Goal: Task Accomplishment & Management: Complete application form

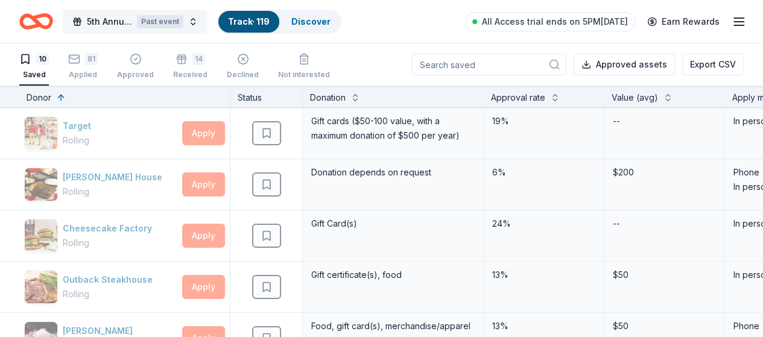
click at [199, 21] on button "5th Annual Fundraiser Gala Past event" at bounding box center [135, 22] width 145 height 24
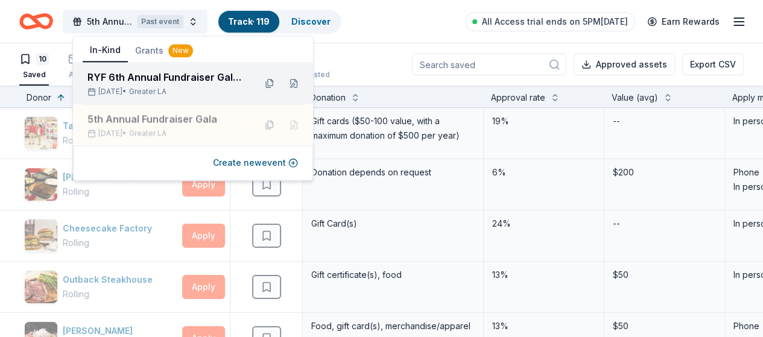
click at [182, 83] on div "RYF 6th Annual Fundraiser Gala - Lights, Camera, Auction!" at bounding box center [166, 77] width 158 height 14
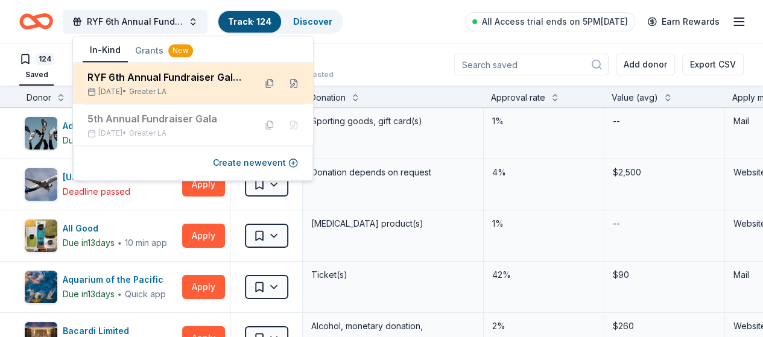
click at [193, 84] on div "RYF 6th Annual Fundraiser Gala - Lights, Camera, Auction!" at bounding box center [166, 77] width 158 height 14
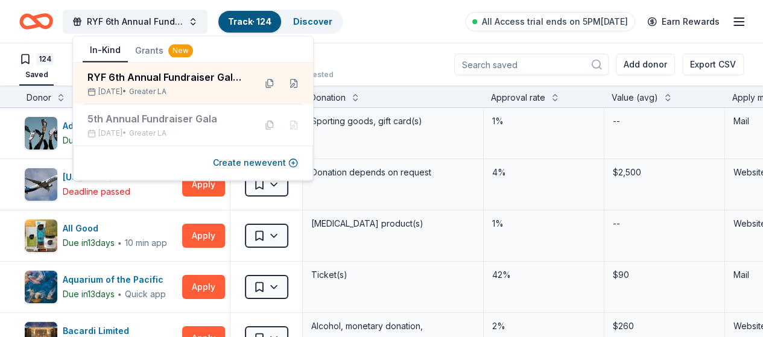
click at [381, 54] on div "124 Saved Applied Approved Received Declined Not interested Add donor Export CSV" at bounding box center [381, 64] width 724 height 42
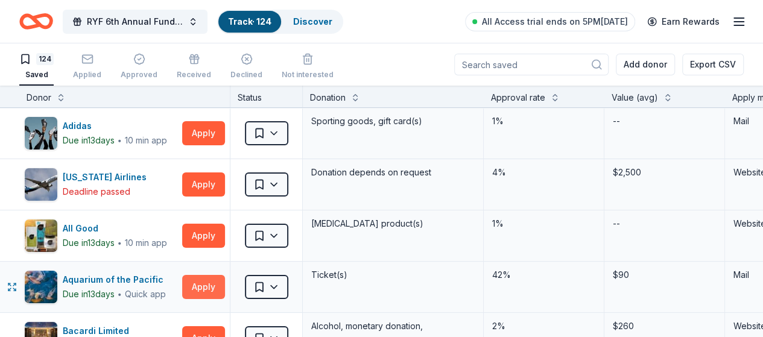
click at [216, 283] on button "Apply" at bounding box center [203, 287] width 43 height 24
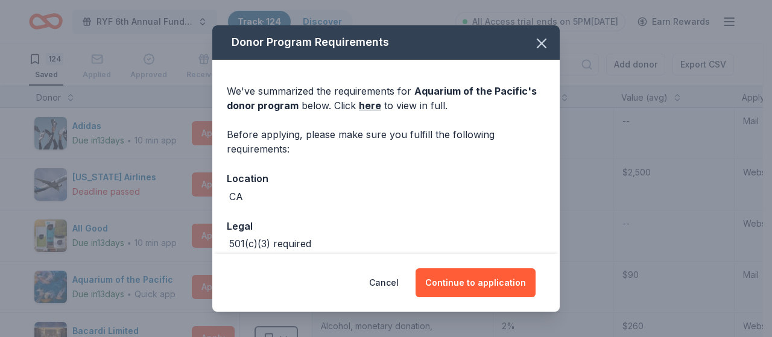
scroll to position [61, 0]
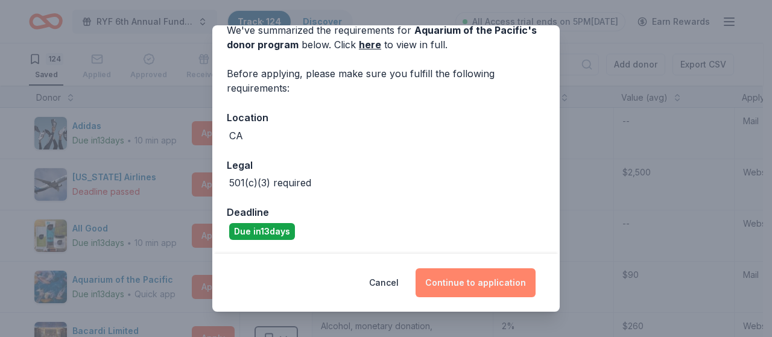
click at [478, 283] on button "Continue to application" at bounding box center [475, 282] width 120 height 29
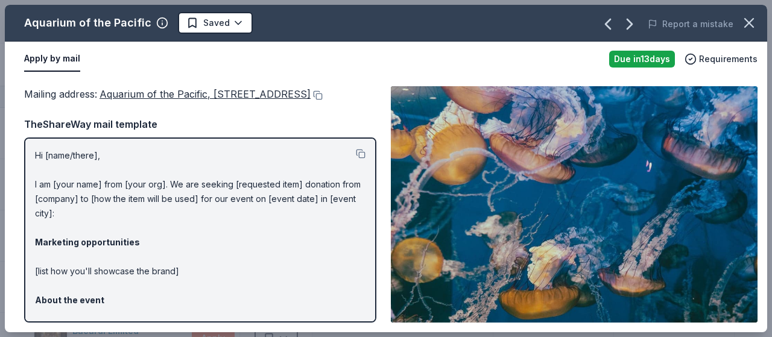
click at [36, 166] on p "Hi [name/there], I am [your name] from [your org]. We are seeking [requested it…" at bounding box center [200, 307] width 330 height 318
click at [110, 198] on p "Hi [name/there], I am [your name] from [your org]. We are seeking [requested it…" at bounding box center [200, 307] width 330 height 318
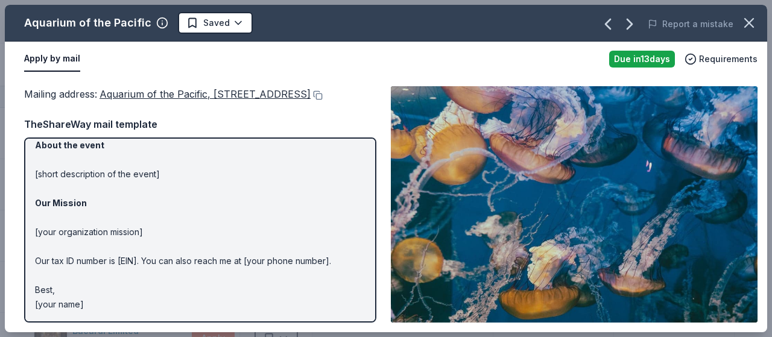
scroll to position [170, 0]
click at [92, 264] on p "Hi [name/there], I am [your name] from [your org]. We are seeking [requested it…" at bounding box center [200, 152] width 330 height 318
click at [87, 303] on p "Hi [name/there], I am [your name] from [your org]. We are seeking [requested it…" at bounding box center [200, 152] width 330 height 318
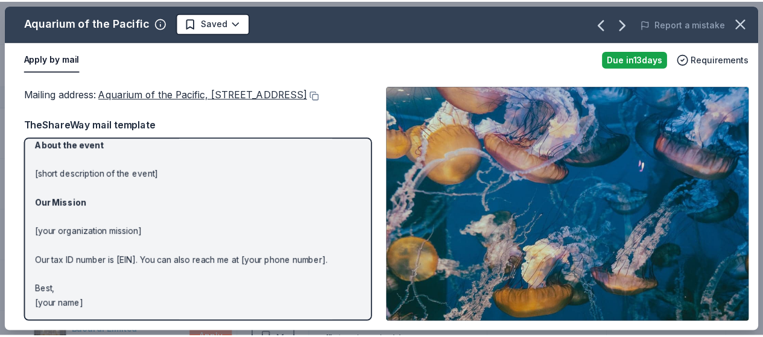
scroll to position [0, 0]
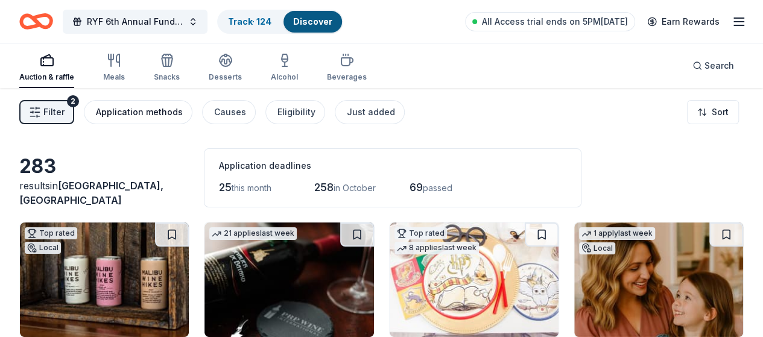
click at [155, 107] on div "Application methods" at bounding box center [139, 112] width 87 height 14
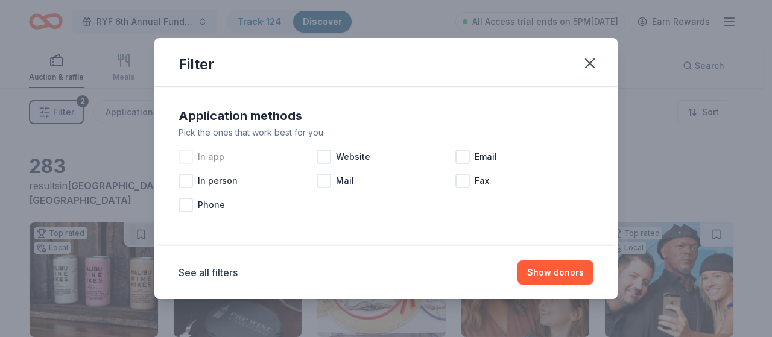
click at [184, 156] on div at bounding box center [185, 157] width 14 height 14
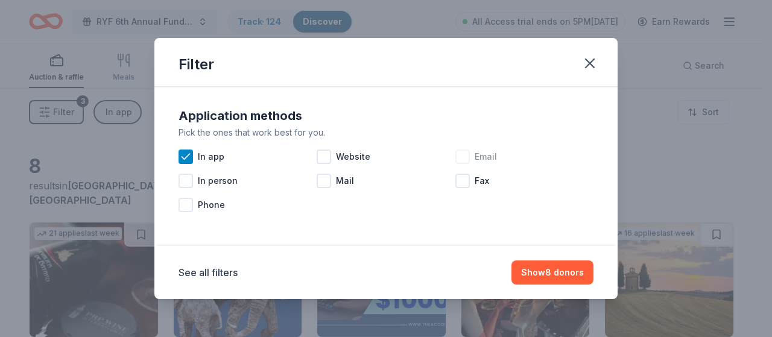
click at [458, 160] on div at bounding box center [462, 157] width 14 height 14
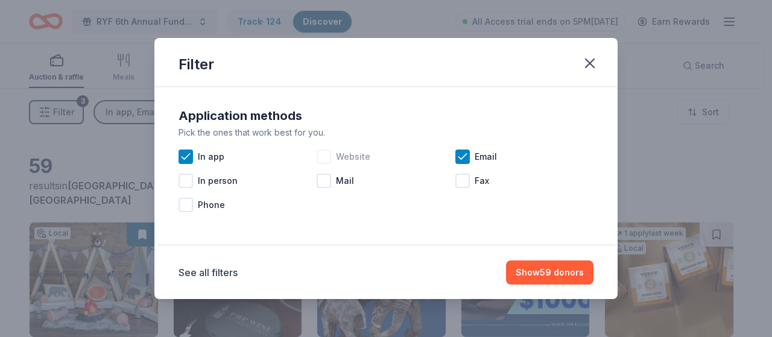
click at [327, 154] on div at bounding box center [324, 157] width 14 height 14
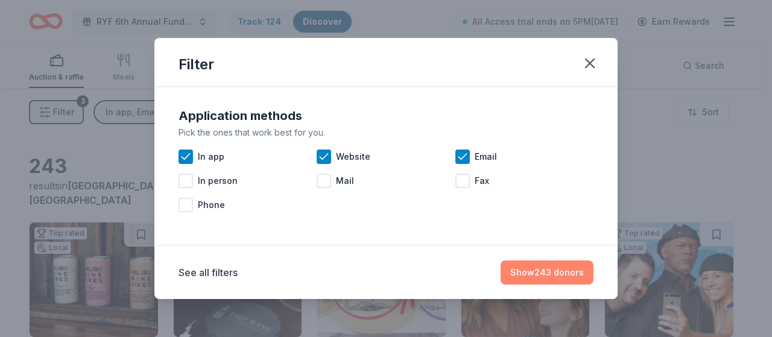
click at [549, 276] on button "Show 243 donors" at bounding box center [546, 272] width 93 height 24
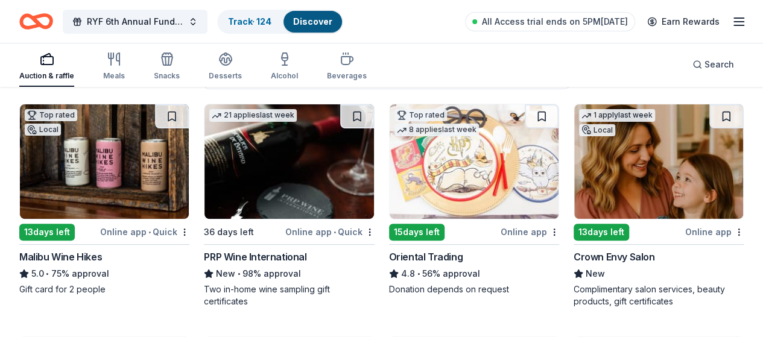
scroll to position [121, 0]
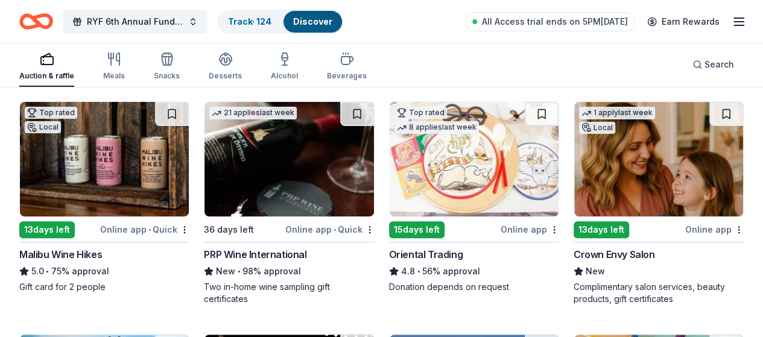
click at [731, 25] on icon "button" at bounding box center [738, 21] width 14 height 14
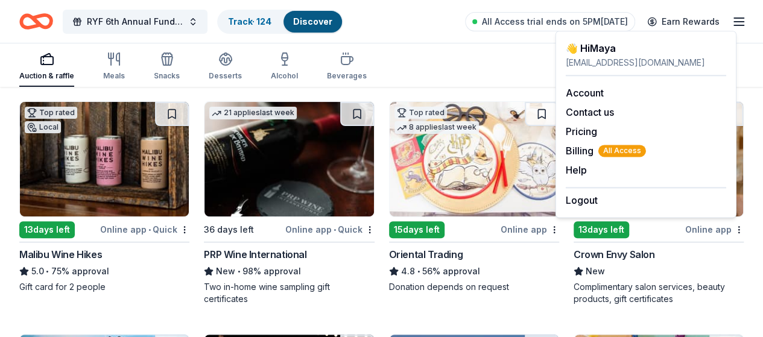
click at [452, 68] on div "Auction & raffle Meals Snacks Desserts Alcohol Beverages Search" at bounding box center [381, 64] width 724 height 45
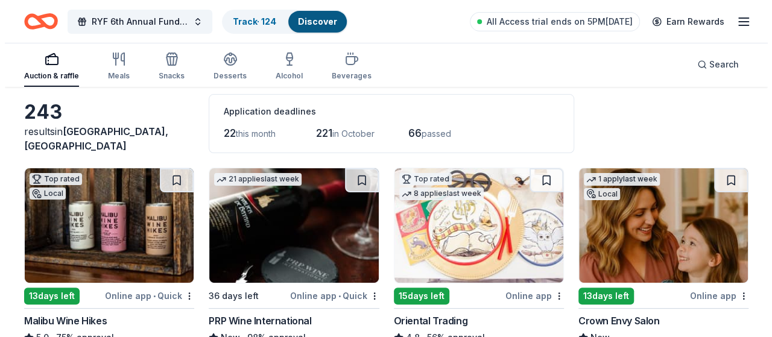
scroll to position [0, 0]
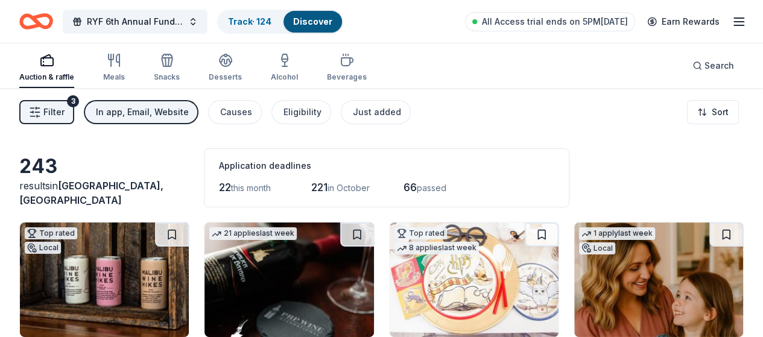
click at [62, 111] on span "Filter" at bounding box center [53, 112] width 21 height 14
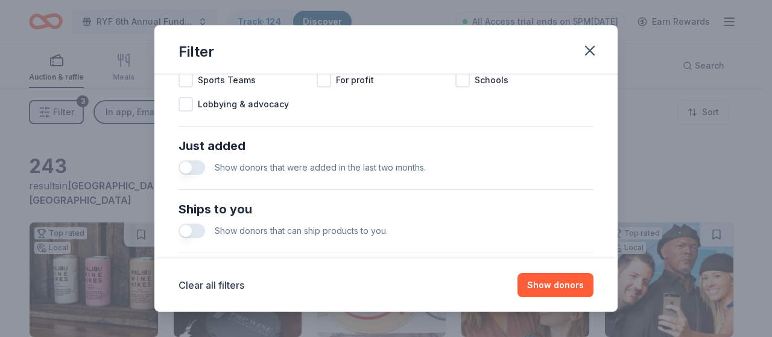
scroll to position [482, 0]
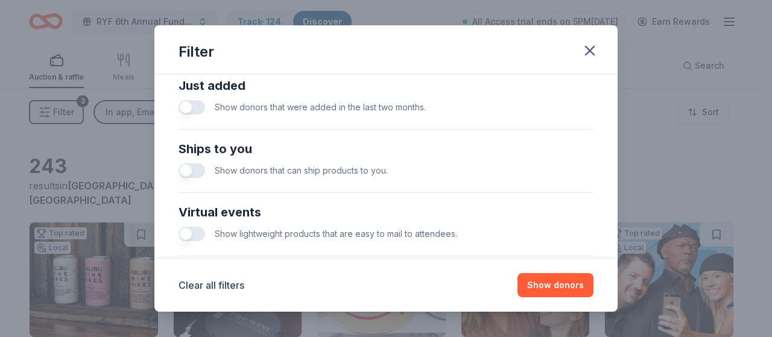
click at [197, 169] on button "button" at bounding box center [191, 170] width 27 height 14
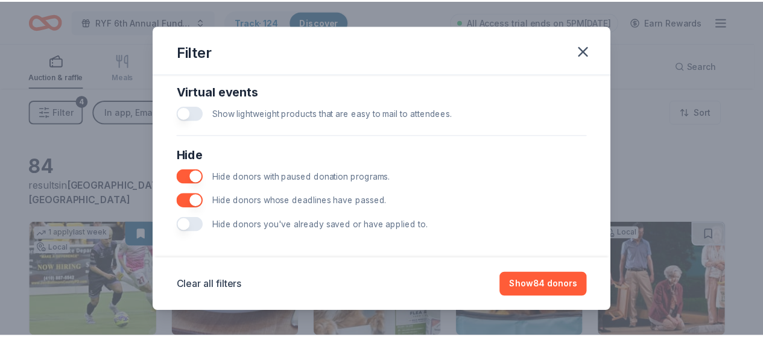
scroll to position [609, 0]
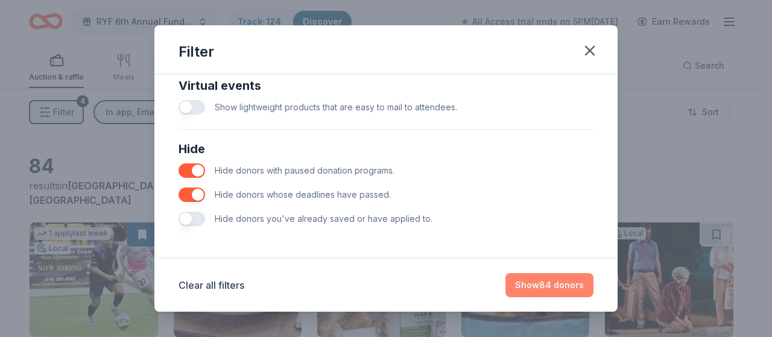
click at [556, 283] on button "Show 84 donors" at bounding box center [549, 285] width 88 height 24
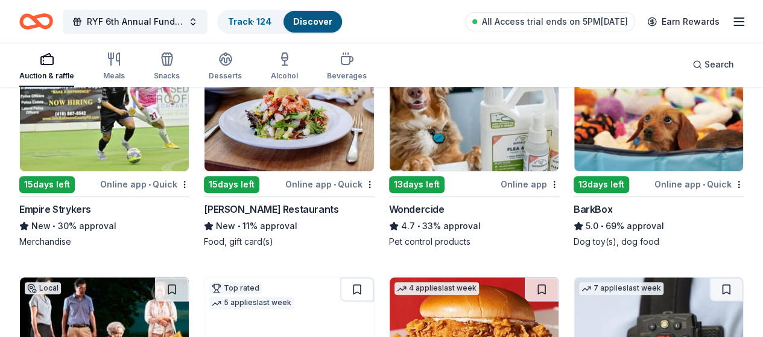
scroll to position [121, 0]
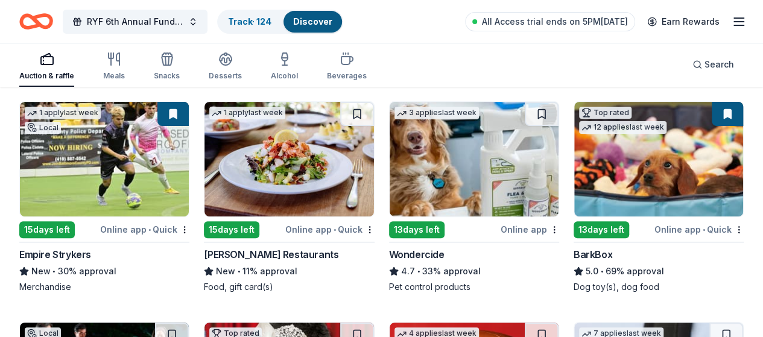
click at [574, 175] on img at bounding box center [658, 159] width 169 height 115
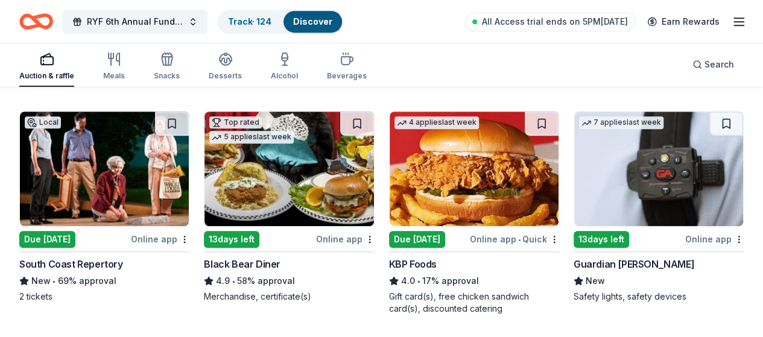
scroll to position [338, 0]
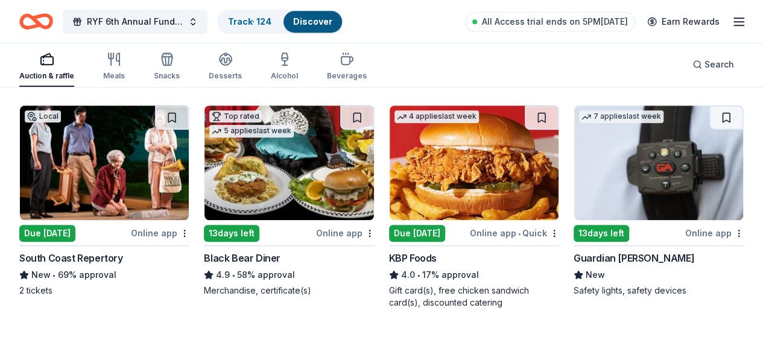
click at [731, 26] on icon "button" at bounding box center [738, 21] width 14 height 14
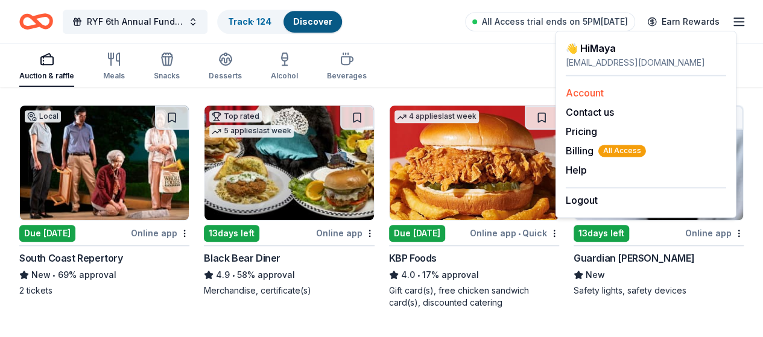
click at [596, 95] on link "Account" at bounding box center [585, 93] width 38 height 12
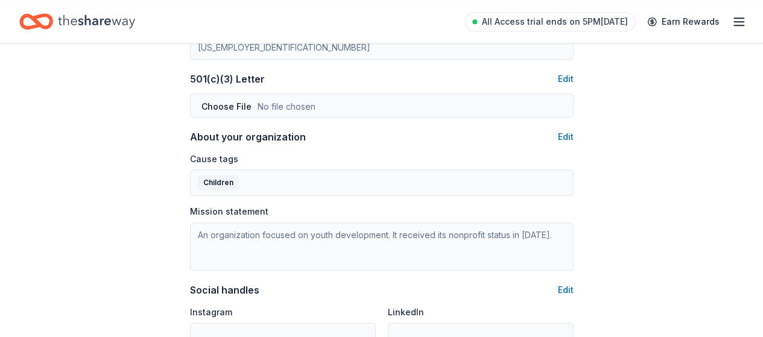
scroll to position [628, 0]
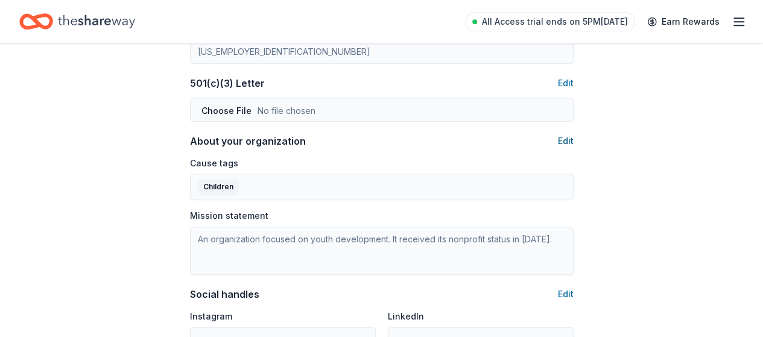
click at [568, 138] on button "Edit" at bounding box center [566, 141] width 16 height 14
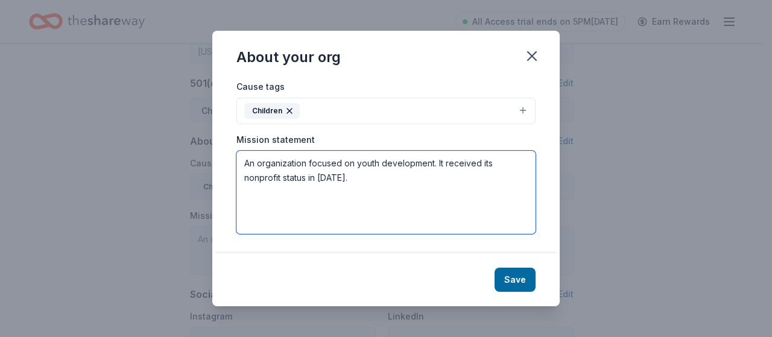
drag, startPoint x: 357, startPoint y: 178, endPoint x: 279, endPoint y: 165, distance: 79.4
click at [239, 158] on textarea "An organization focused on youth development. It received its nonprofit status …" at bounding box center [385, 192] width 299 height 83
paste textarea "Our mission is to provide knowledge, experience and opportunities to the youth …"
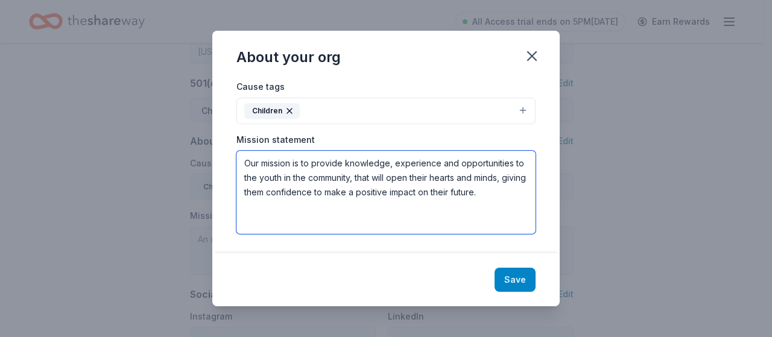
type textarea "Our mission is to provide knowledge, experience and opportunities to the youth …"
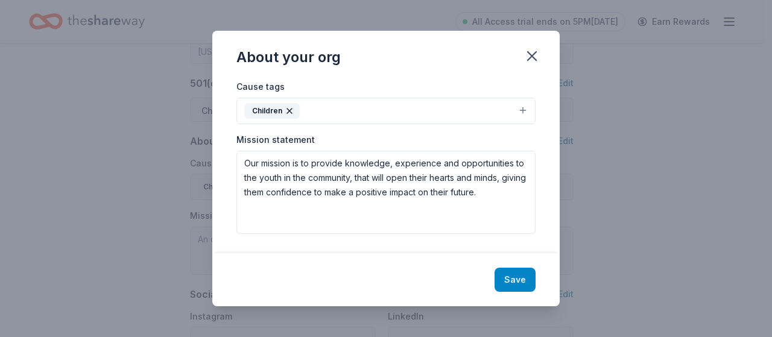
click at [515, 285] on button "Save" at bounding box center [514, 280] width 41 height 24
type textarea "Our mission is to provide knowledge, experience and opportunities to the youth …"
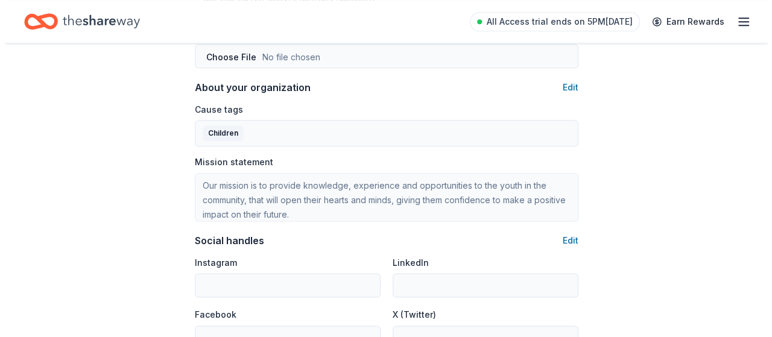
scroll to position [809, 0]
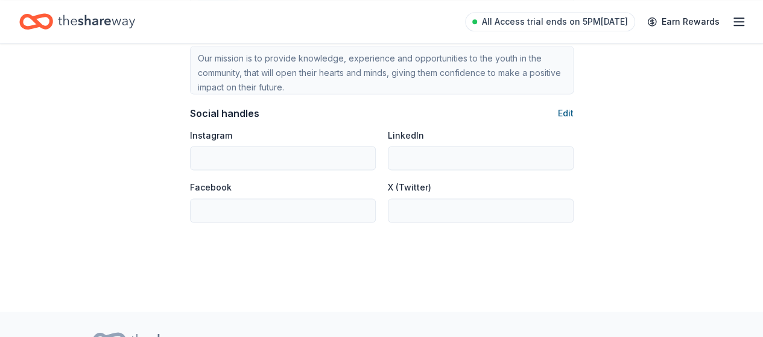
click at [558, 113] on button "Edit" at bounding box center [566, 113] width 16 height 14
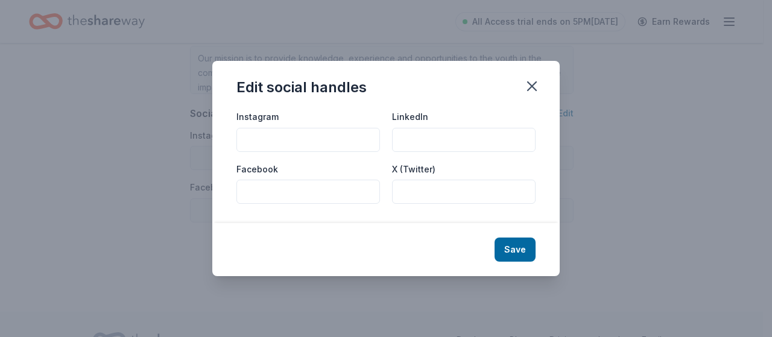
click at [283, 134] on input "Instagram" at bounding box center [308, 140] width 144 height 24
paste input "https://www.instagram.com/therileyyouthfoundation/#"
type input "https://www.instagram.com/therileyyouthfoundation/#"
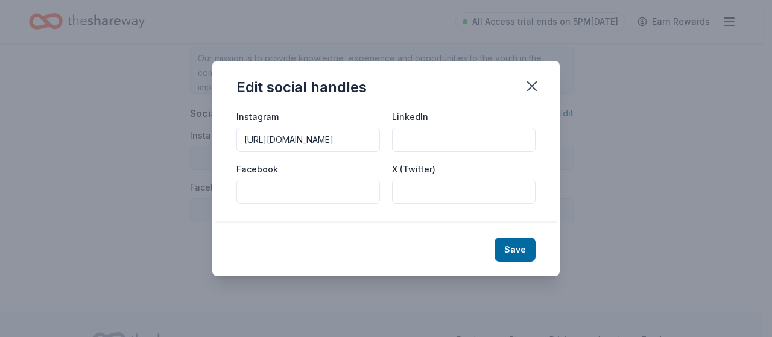
drag, startPoint x: 441, startPoint y: 134, endPoint x: 296, endPoint y: 184, distance: 153.5
click at [296, 184] on input "Facebook" at bounding box center [308, 192] width 144 height 24
paste input "https://www.facebook.com/rileyyouth"
type input "https://www.facebook.com/rileyyouth"
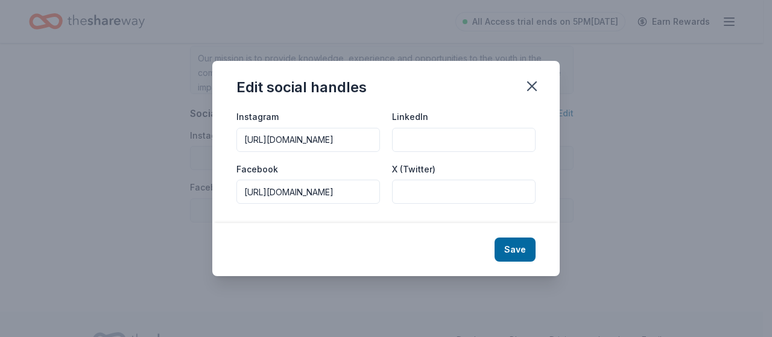
scroll to position [0, 0]
click at [513, 250] on button "Save" at bounding box center [514, 250] width 41 height 24
click at [516, 247] on div "Save" at bounding box center [385, 249] width 347 height 53
click at [533, 89] on icon "button" at bounding box center [531, 86] width 17 height 17
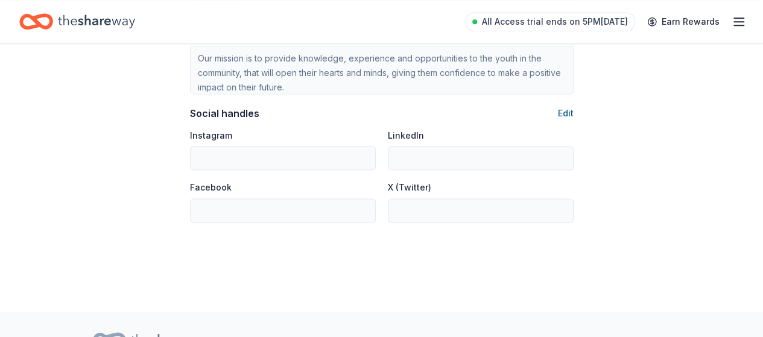
click at [567, 111] on button "Edit" at bounding box center [566, 113] width 16 height 14
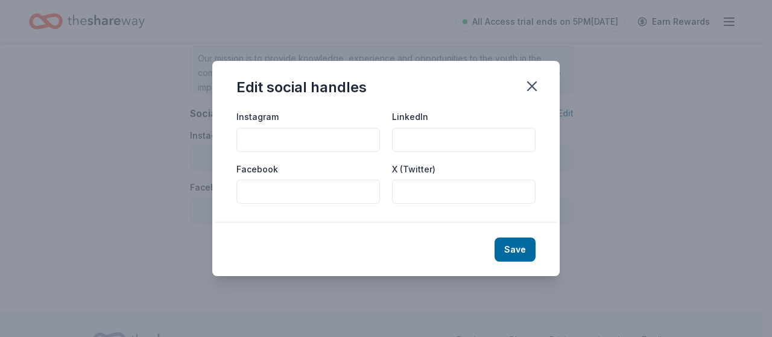
paste input "https://www.facebook.com/rileyyouth"
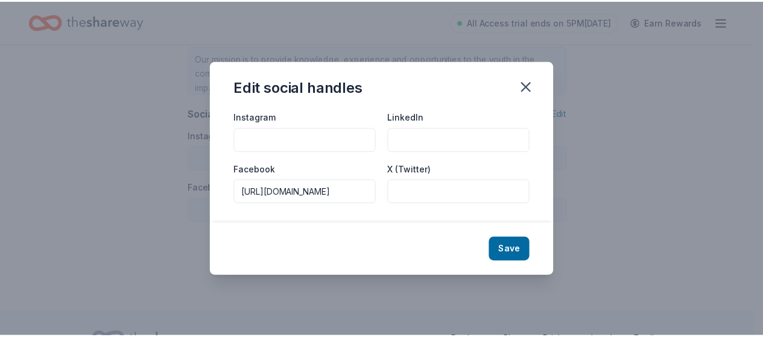
scroll to position [0, 22]
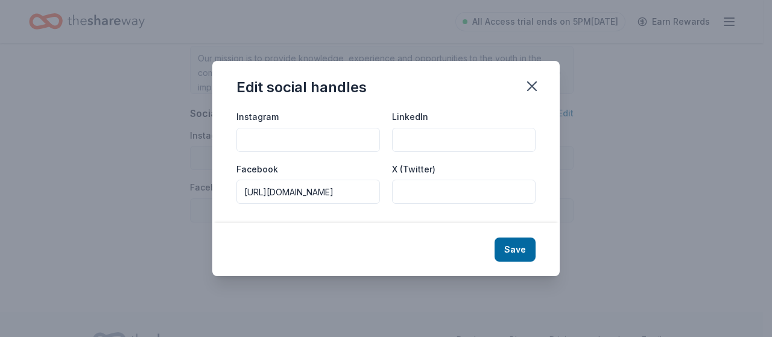
type input "https://www.facebook.com/rileyyouth"
type input "https://www.instagram.com/therileyyouthfoundation/#"
type input "https://www.facebook.com/rileyyouth"
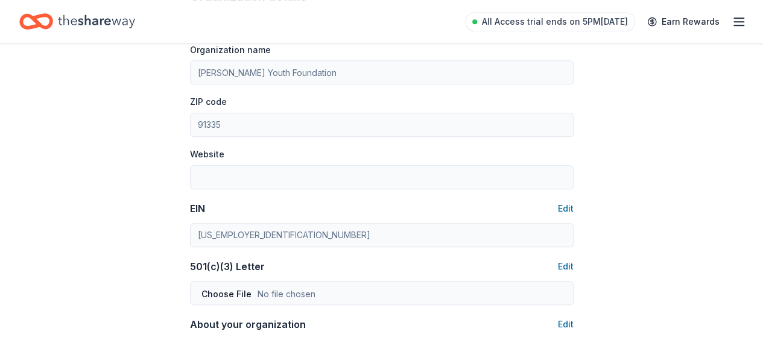
scroll to position [385, 0]
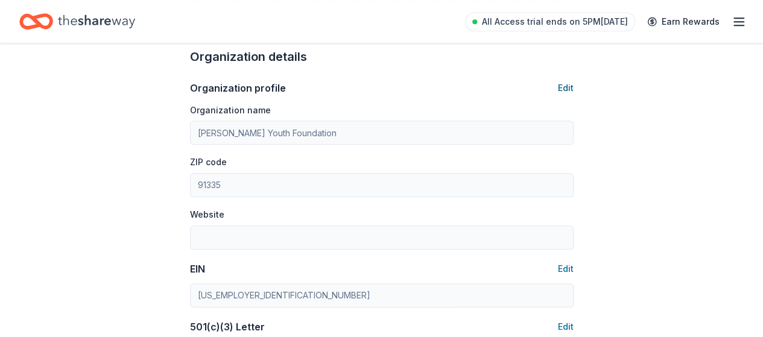
click at [564, 86] on button "Edit" at bounding box center [566, 88] width 16 height 14
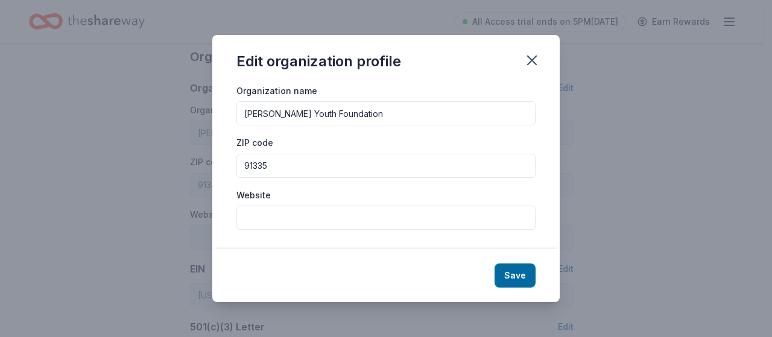
click at [242, 113] on input "[PERSON_NAME] Youth Foundation" at bounding box center [385, 113] width 299 height 24
click at [402, 112] on input "The Riley Youth Foundation" at bounding box center [385, 113] width 299 height 24
type input "The Riley Youth Foundation & Club"
click at [294, 219] on input "Website" at bounding box center [385, 218] width 299 height 24
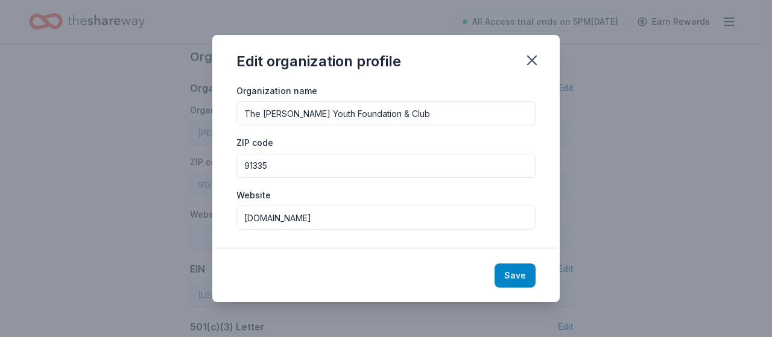
type input "www.therileyyouthfoundation.org"
click at [510, 283] on button "Save" at bounding box center [514, 276] width 41 height 24
type input "The Riley Youth Foundation & Club"
type input "www.therileyyouthfoundation.org"
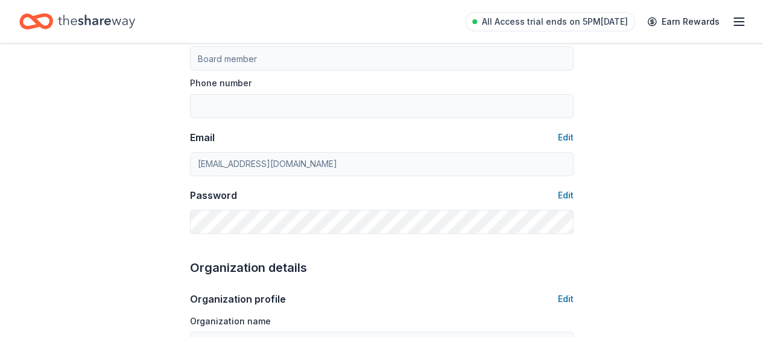
scroll to position [177, 0]
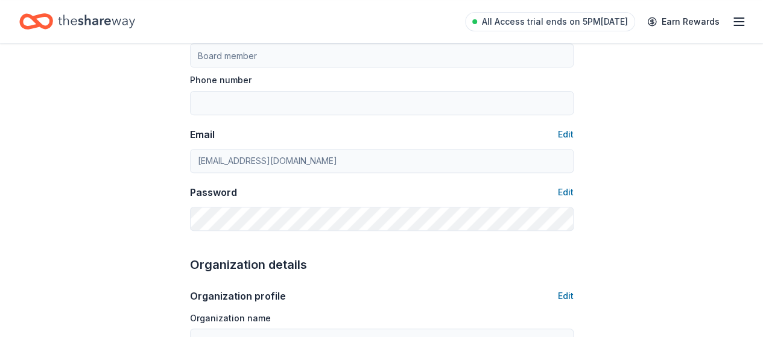
drag, startPoint x: 635, startPoint y: 216, endPoint x: 768, endPoint y: 114, distance: 168.1
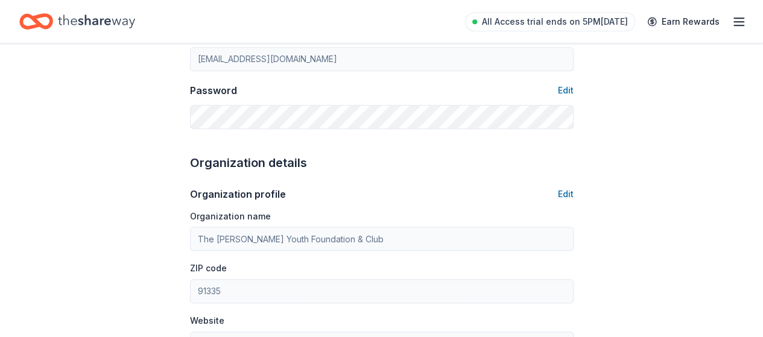
scroll to position [0, 0]
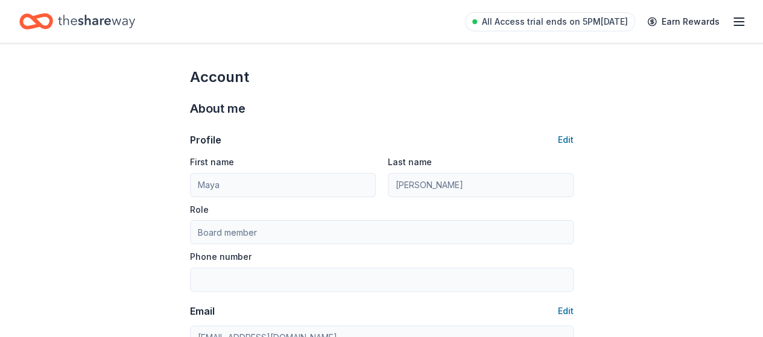
click at [86, 23] on icon "Home" at bounding box center [96, 21] width 77 height 25
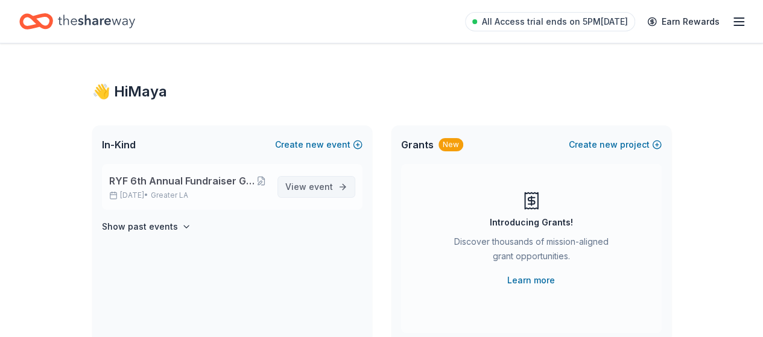
click at [329, 193] on span "View event" at bounding box center [309, 187] width 48 height 14
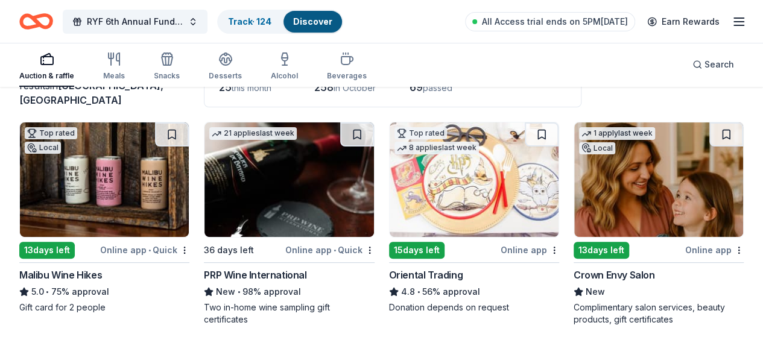
scroll to position [101, 0]
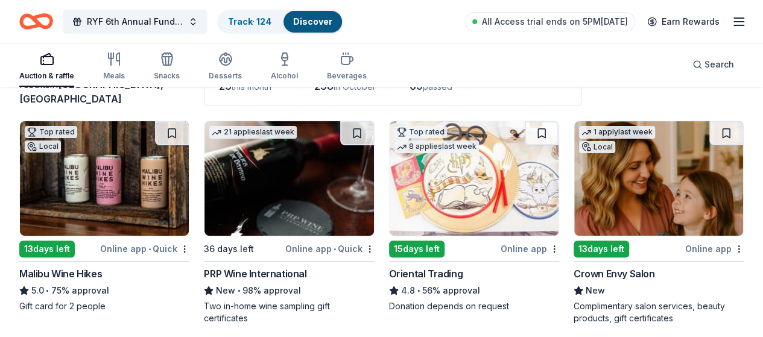
click at [119, 169] on img at bounding box center [104, 178] width 169 height 115
click at [734, 18] on line "button" at bounding box center [739, 18] width 10 height 0
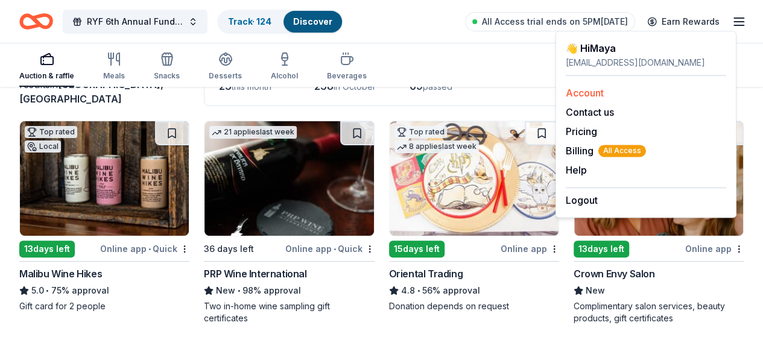
click at [590, 92] on link "Account" at bounding box center [585, 93] width 38 height 12
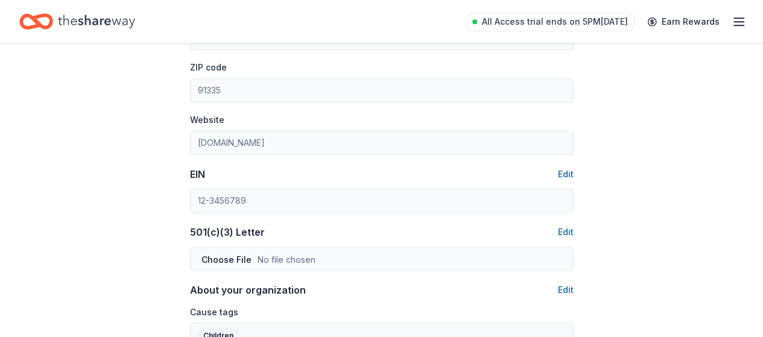
scroll to position [543, 0]
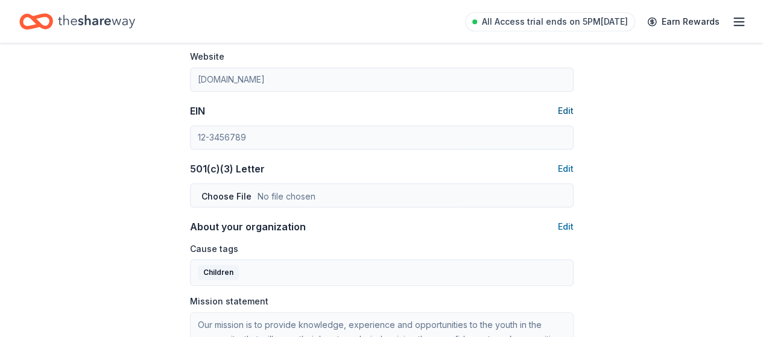
click at [566, 108] on button "Edit" at bounding box center [566, 111] width 16 height 14
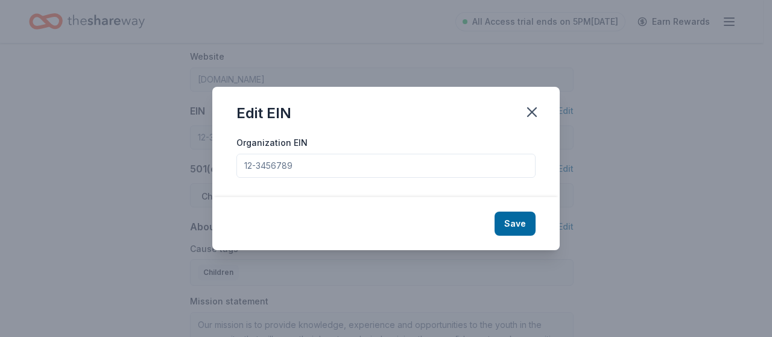
drag, startPoint x: 301, startPoint y: 163, endPoint x: 216, endPoint y: 170, distance: 85.9
click at [212, 170] on div "Organization EIN" at bounding box center [385, 166] width 347 height 62
drag, startPoint x: 304, startPoint y: 171, endPoint x: 248, endPoint y: 166, distance: 55.7
click at [242, 167] on input "Organization EIN" at bounding box center [385, 166] width 299 height 24
click at [250, 166] on input "Organization EIN" at bounding box center [385, 166] width 299 height 24
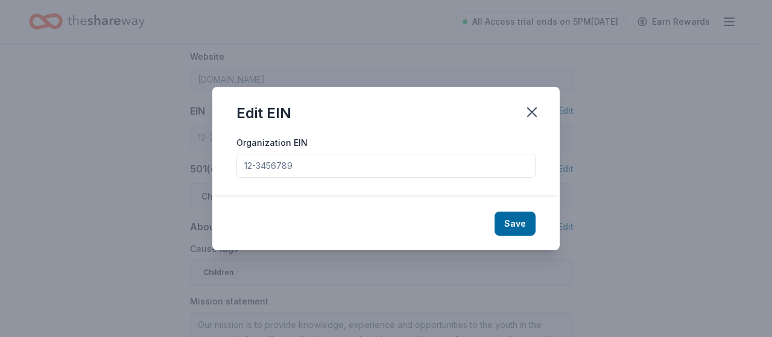
click at [250, 166] on input "Organization EIN" at bounding box center [385, 166] width 299 height 24
click at [250, 165] on input "Organization EIN" at bounding box center [385, 166] width 299 height 24
drag, startPoint x: 294, startPoint y: 166, endPoint x: 241, endPoint y: 166, distance: 53.1
click at [241, 166] on input "Organization EIN" at bounding box center [385, 166] width 299 height 24
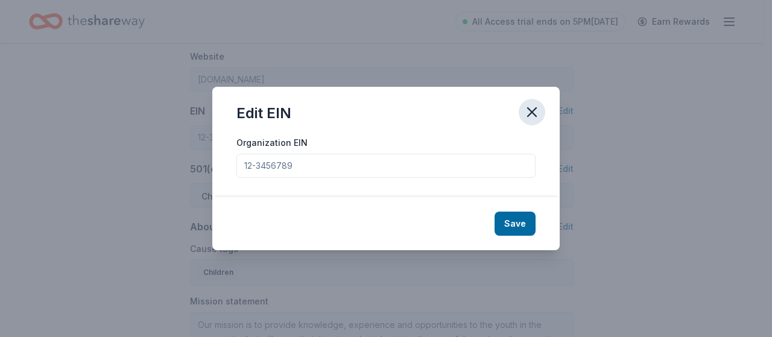
click at [535, 109] on icon "button" at bounding box center [532, 112] width 8 height 8
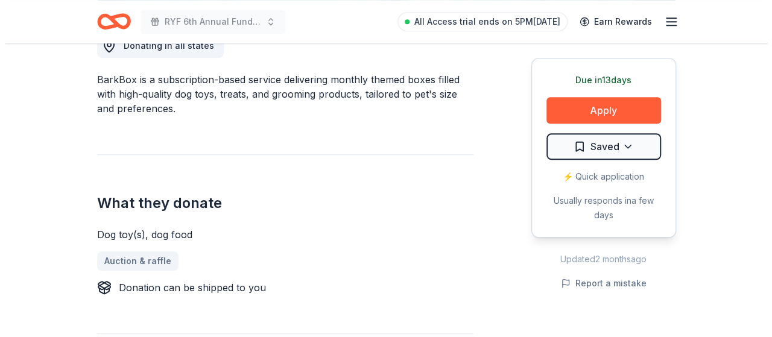
scroll to position [482, 0]
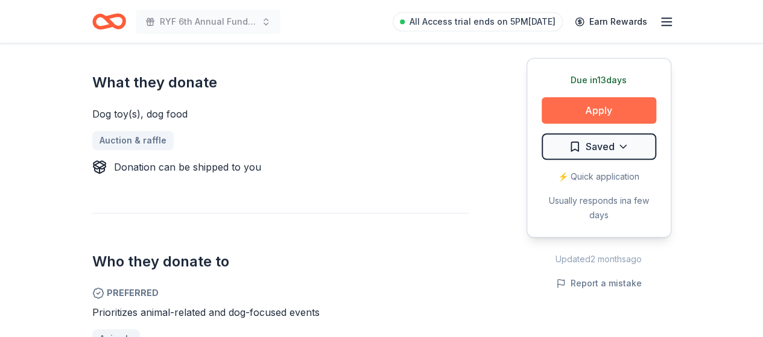
click at [613, 108] on button "Apply" at bounding box center [598, 110] width 115 height 27
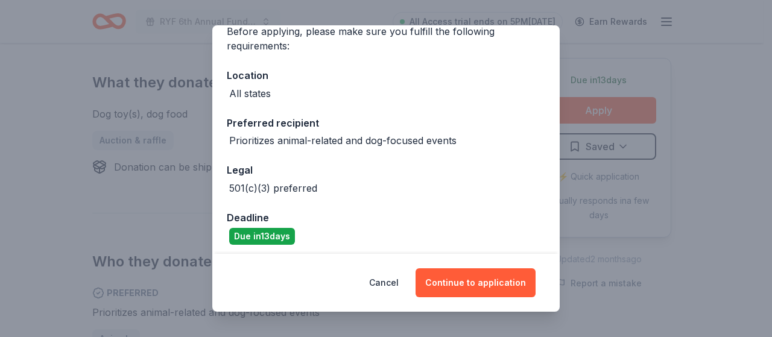
scroll to position [108, 0]
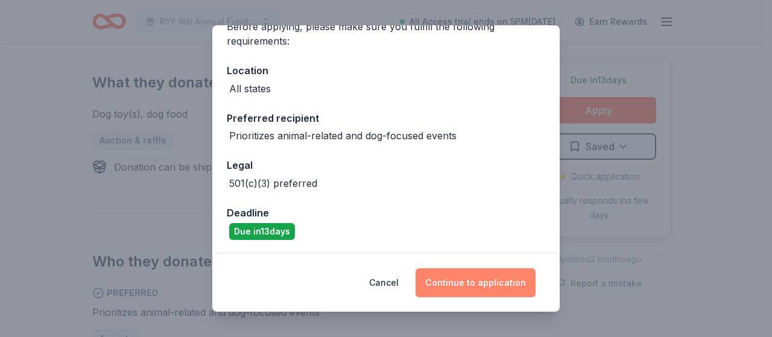
click at [473, 283] on button "Continue to application" at bounding box center [475, 282] width 120 height 29
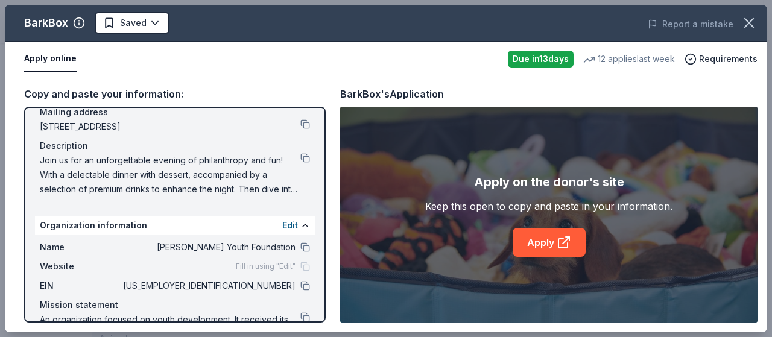
scroll to position [129, 0]
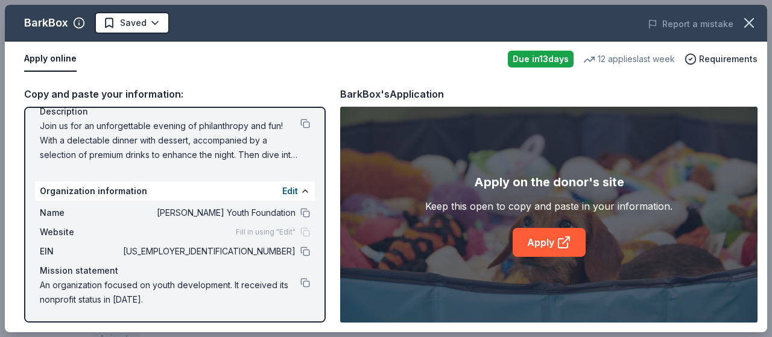
click at [294, 234] on div "Fill in using "Edit"" at bounding box center [273, 232] width 74 height 10
click at [300, 191] on button at bounding box center [305, 191] width 10 height 10
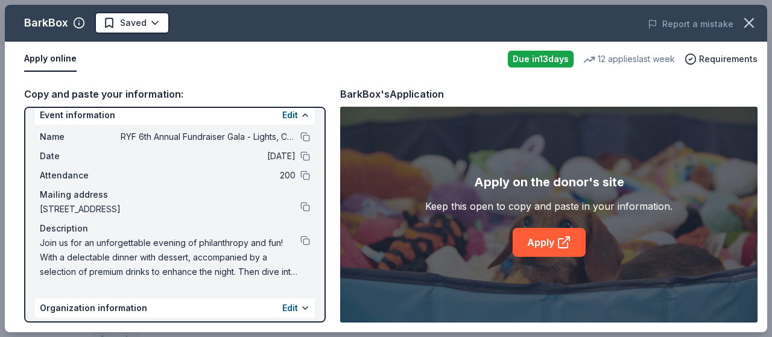
scroll to position [18, 0]
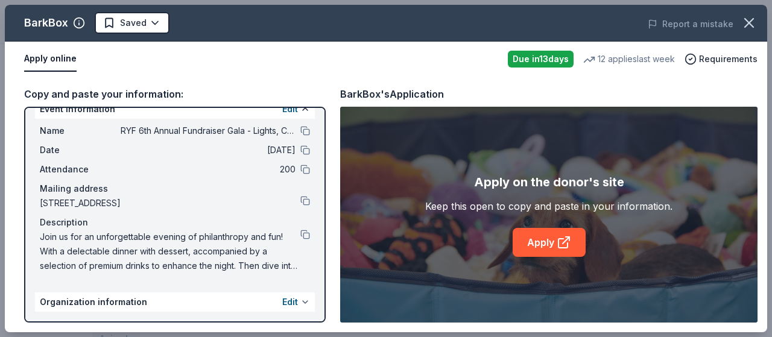
click at [300, 303] on button at bounding box center [305, 302] width 10 height 10
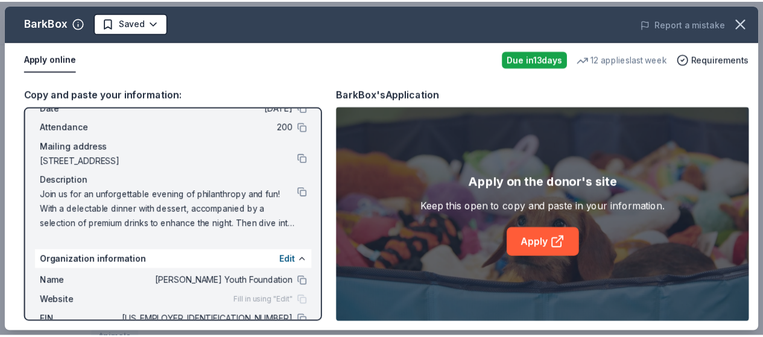
scroll to position [0, 0]
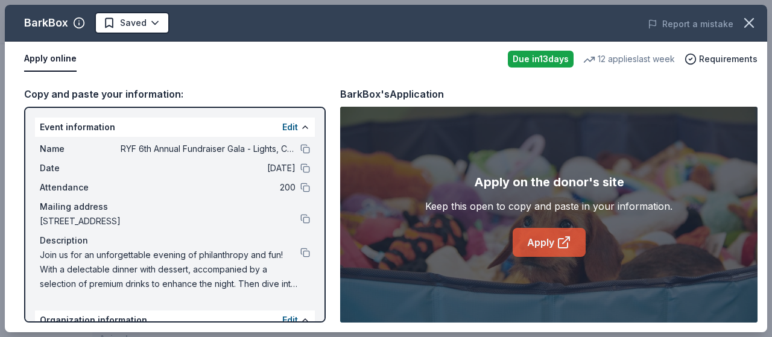
click at [543, 244] on link "Apply" at bounding box center [549, 242] width 73 height 29
click at [747, 19] on icon "button" at bounding box center [748, 22] width 17 height 17
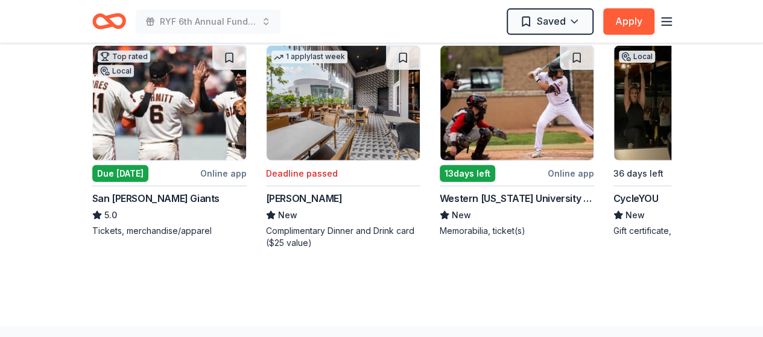
scroll to position [1628, 0]
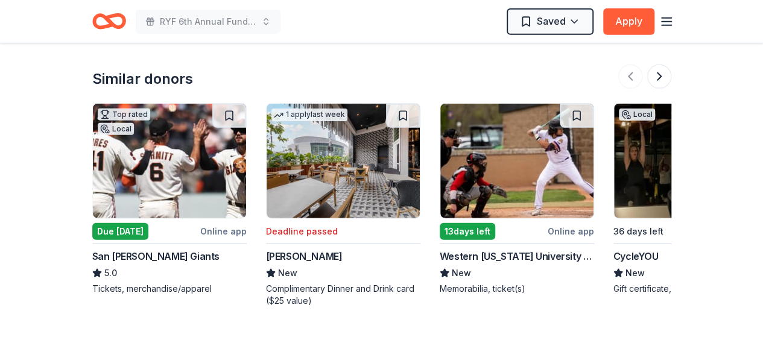
click at [211, 178] on img at bounding box center [169, 161] width 153 height 115
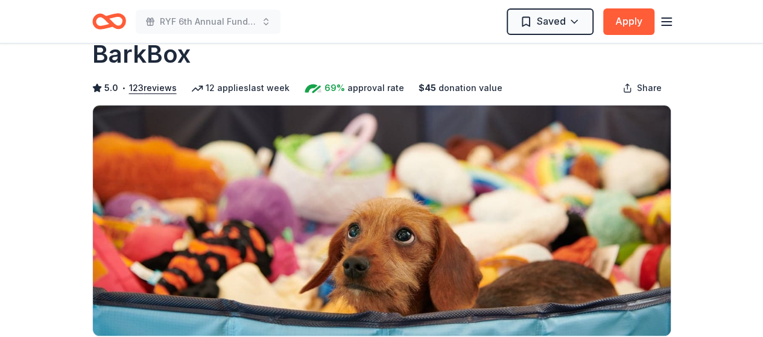
scroll to position [0, 0]
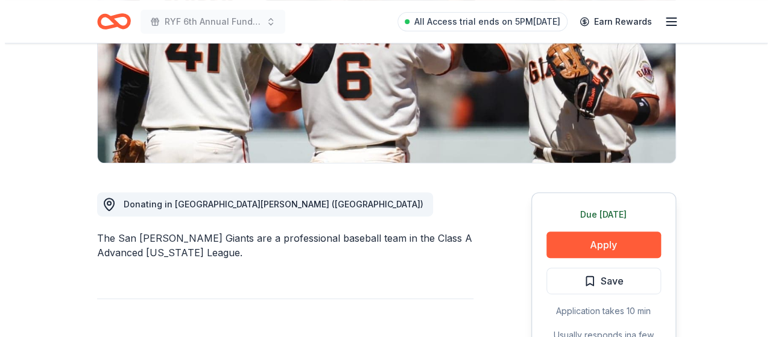
scroll to position [264, 0]
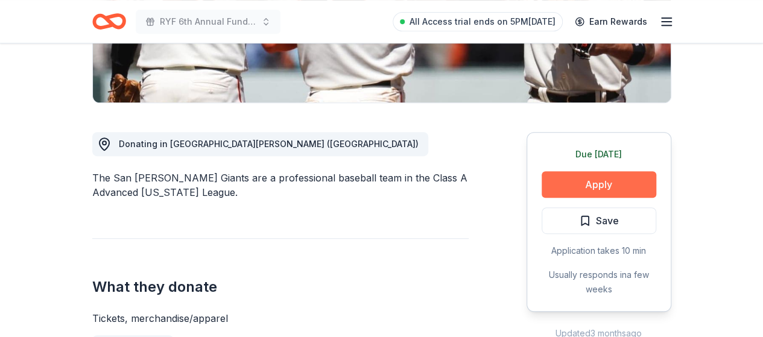
click at [580, 180] on button "Apply" at bounding box center [598, 184] width 115 height 27
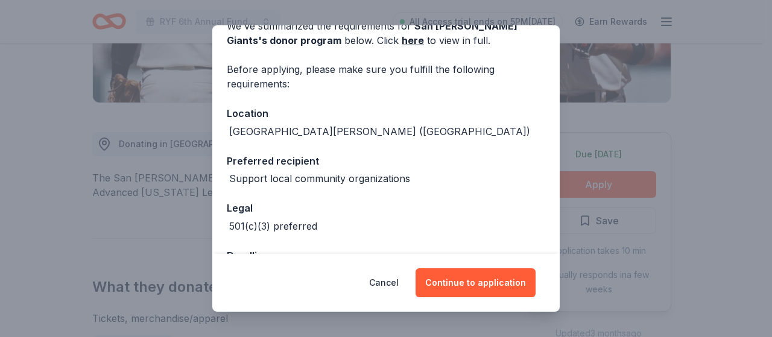
scroll to position [108, 0]
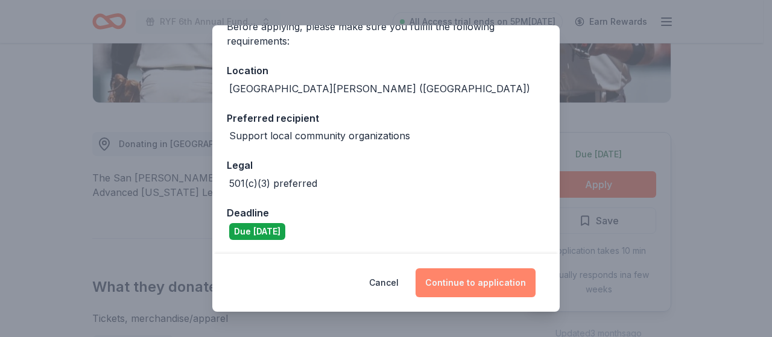
click at [479, 282] on button "Continue to application" at bounding box center [475, 282] width 120 height 29
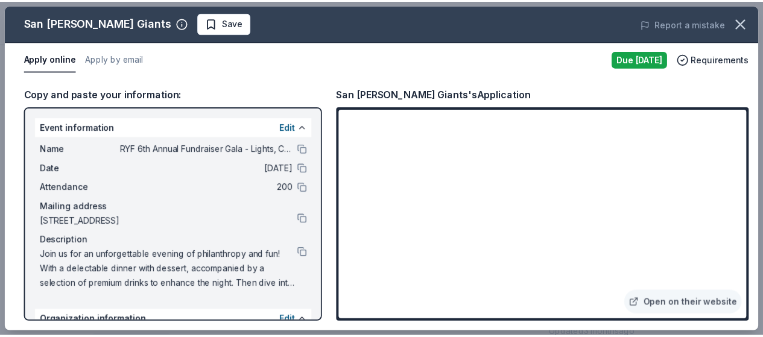
scroll to position [129, 0]
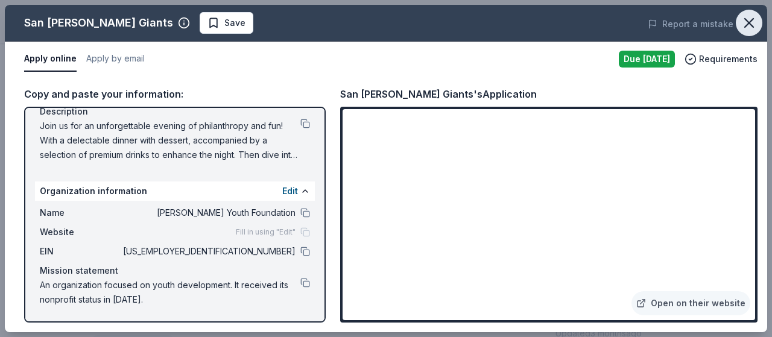
click at [747, 27] on icon "button" at bounding box center [748, 22] width 17 height 17
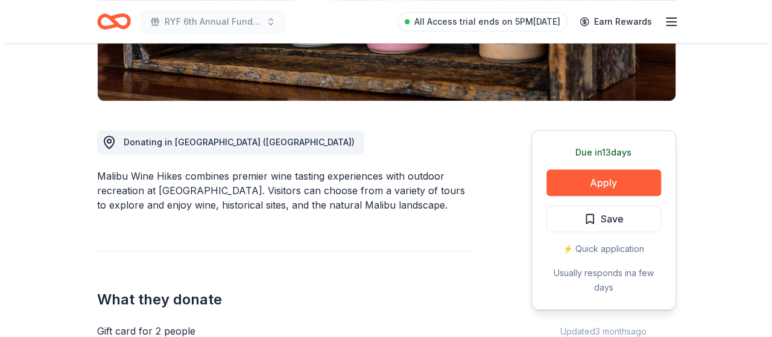
scroll to position [273, 0]
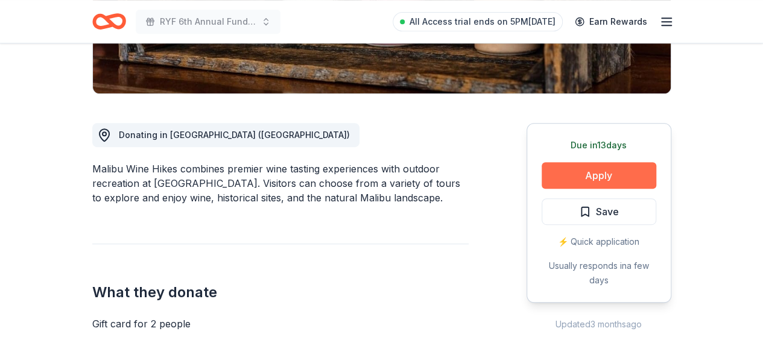
click at [621, 172] on button "Apply" at bounding box center [598, 175] width 115 height 27
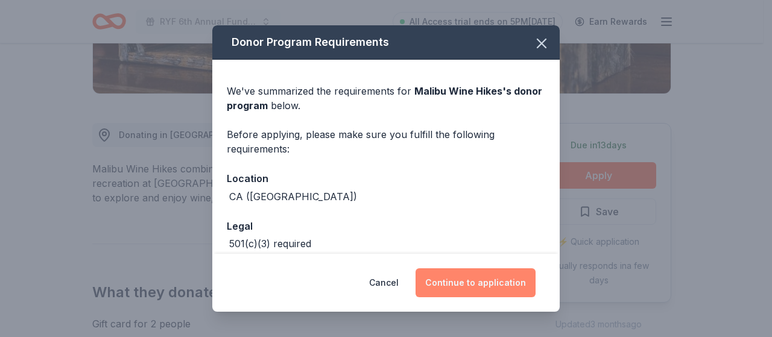
click at [474, 277] on button "Continue to application" at bounding box center [475, 282] width 120 height 29
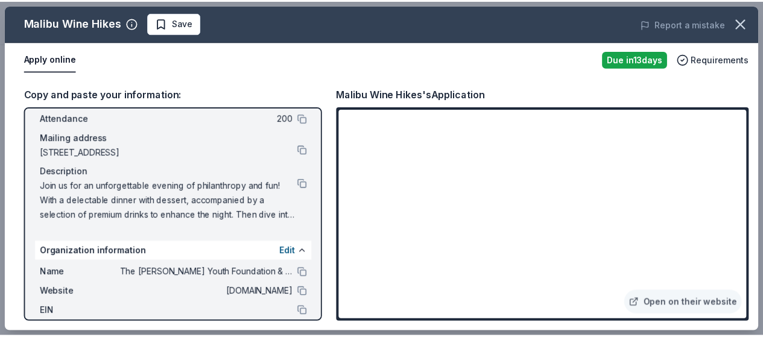
scroll to position [144, 0]
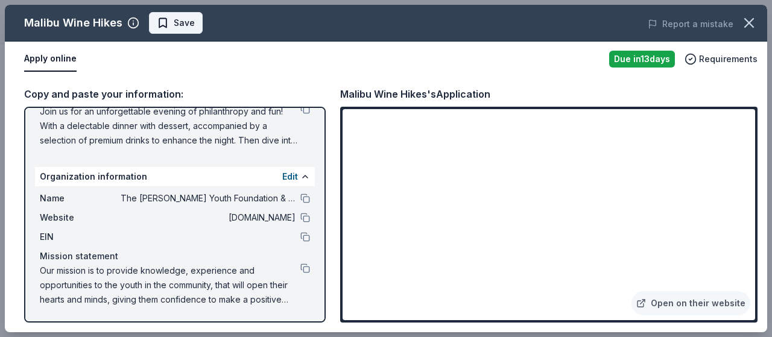
click at [171, 22] on span "Save" at bounding box center [176, 23] width 38 height 14
click at [749, 22] on icon "button" at bounding box center [748, 22] width 17 height 17
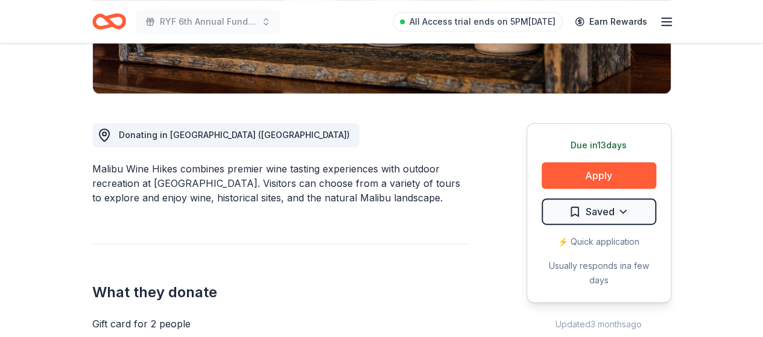
click at [113, 24] on icon "Home" at bounding box center [114, 21] width 19 height 12
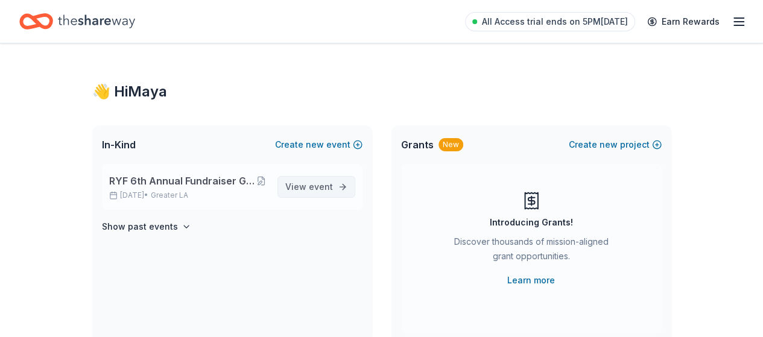
click at [323, 178] on link "View event" at bounding box center [316, 187] width 78 height 22
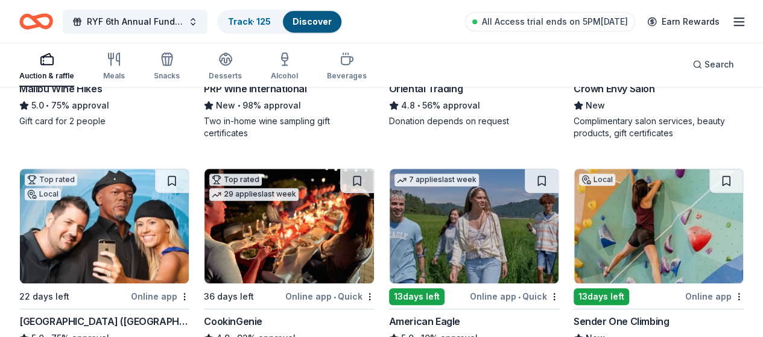
scroll to position [362, 0]
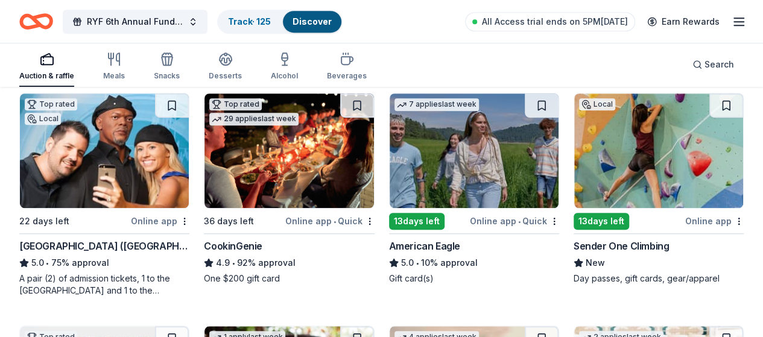
click at [204, 181] on img at bounding box center [288, 150] width 169 height 115
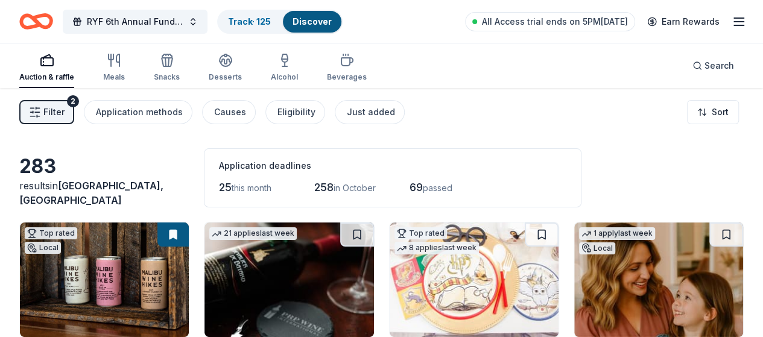
scroll to position [0, 0]
click at [705, 114] on html "RYF 6th Annual Fundraiser Gala - Lights, Camera, Auction! Track · 125 Discover …" at bounding box center [381, 168] width 763 height 337
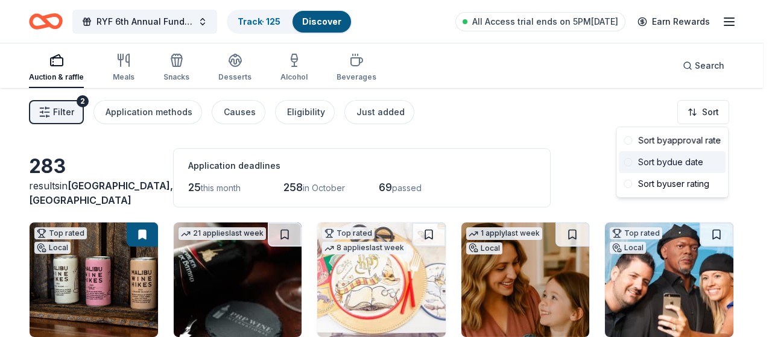
click at [693, 160] on div "Sort by due date" at bounding box center [672, 162] width 107 height 22
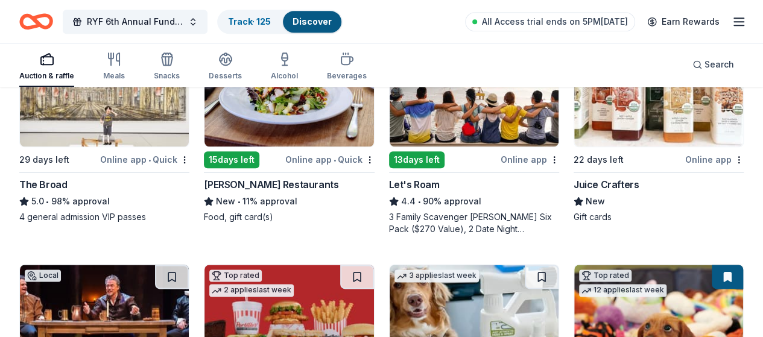
scroll to position [663, 0]
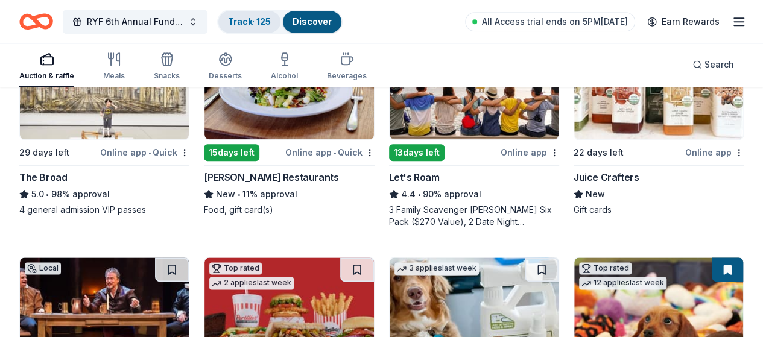
click at [254, 15] on div "Track · 125" at bounding box center [249, 22] width 62 height 22
click at [332, 22] on link "Discover" at bounding box center [311, 21] width 39 height 10
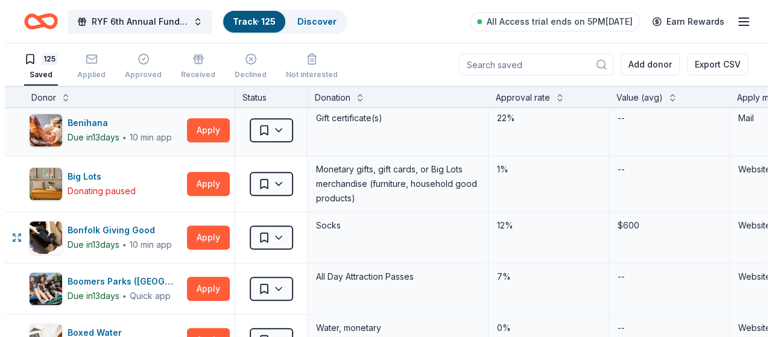
scroll to position [422, 0]
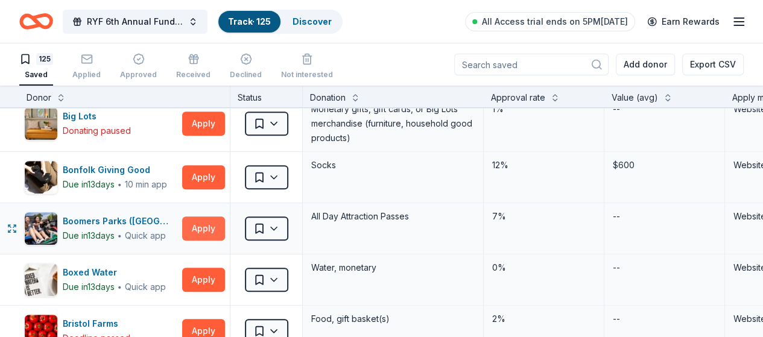
click at [202, 229] on button "Apply" at bounding box center [203, 228] width 43 height 24
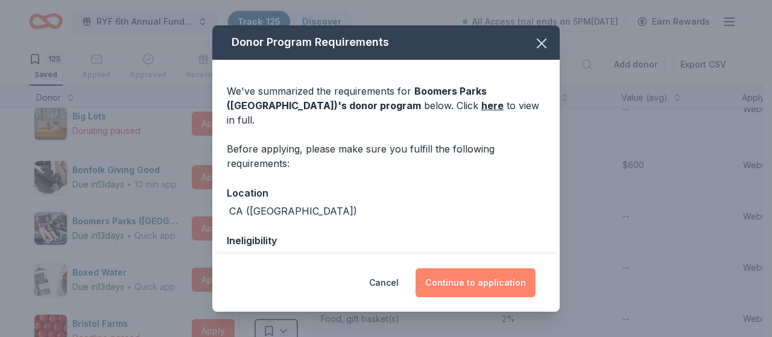
click at [462, 274] on button "Continue to application" at bounding box center [475, 282] width 120 height 29
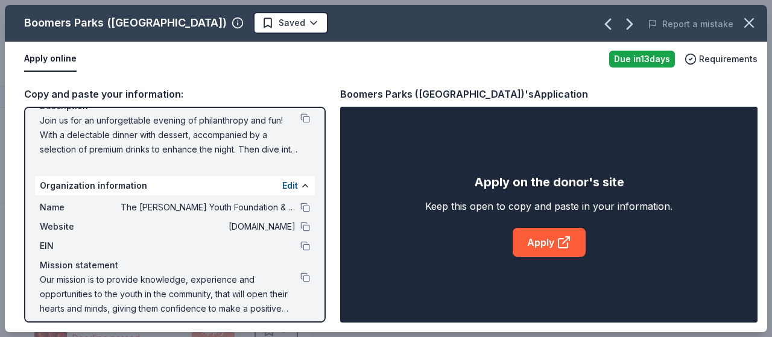
scroll to position [144, 0]
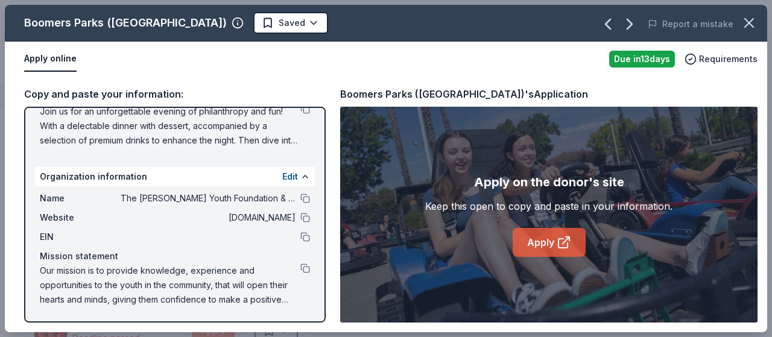
click at [550, 241] on link "Apply" at bounding box center [549, 242] width 73 height 29
click at [541, 239] on link "Apply" at bounding box center [549, 242] width 73 height 29
click at [541, 247] on link "Apply" at bounding box center [549, 242] width 73 height 29
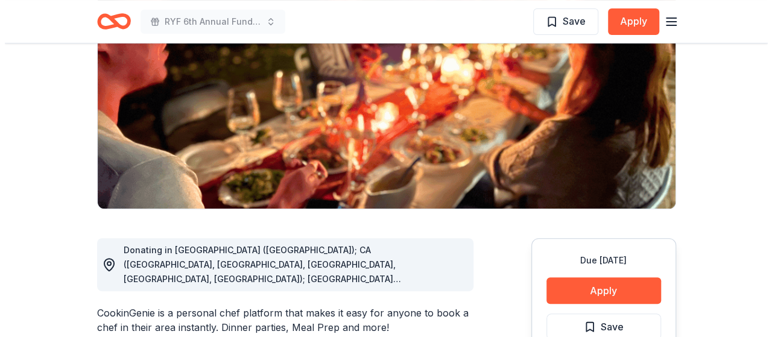
scroll to position [301, 0]
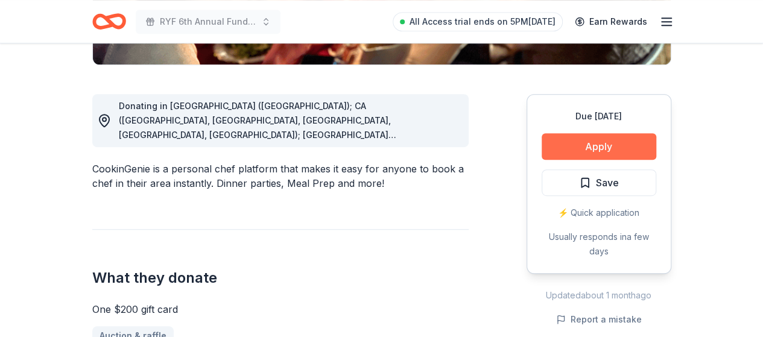
click at [603, 145] on button "Apply" at bounding box center [598, 146] width 115 height 27
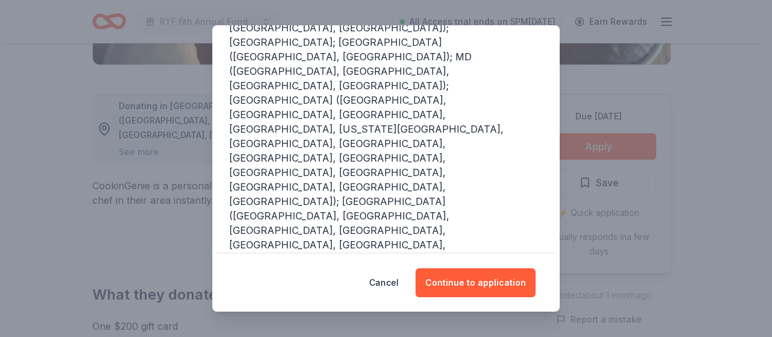
scroll to position [325, 0]
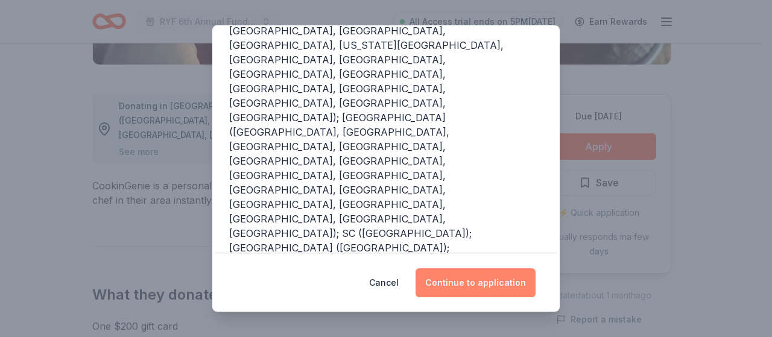
click at [473, 283] on button "Continue to application" at bounding box center [475, 282] width 120 height 29
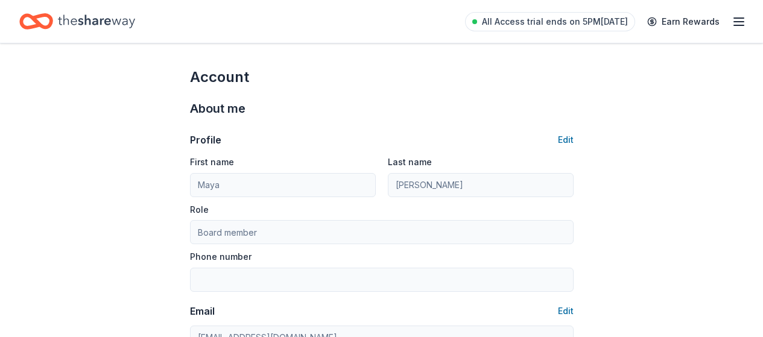
scroll to position [543, 0]
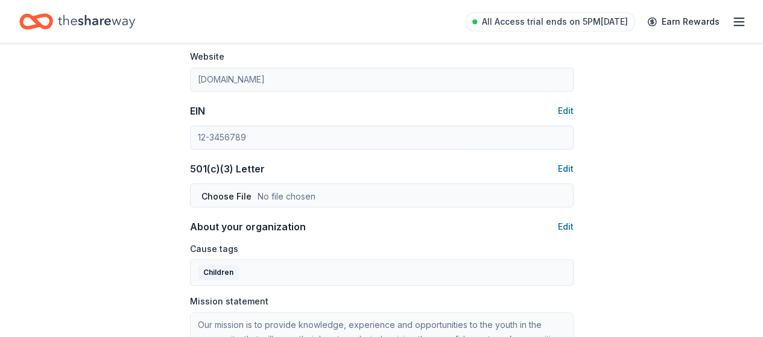
click at [51, 24] on icon "Home" at bounding box center [42, 21] width 19 height 12
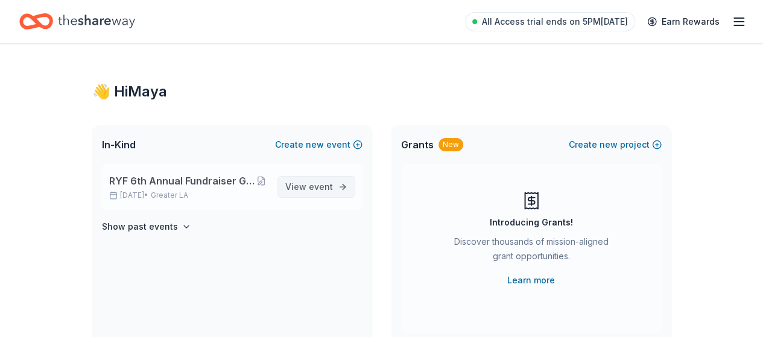
click at [309, 185] on span "View event" at bounding box center [309, 187] width 48 height 14
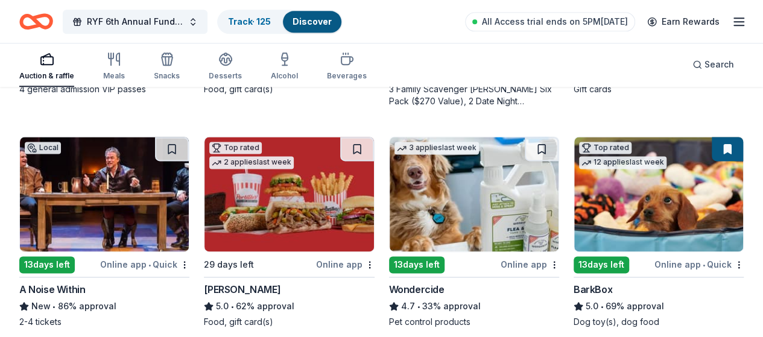
scroll to position [844, 0]
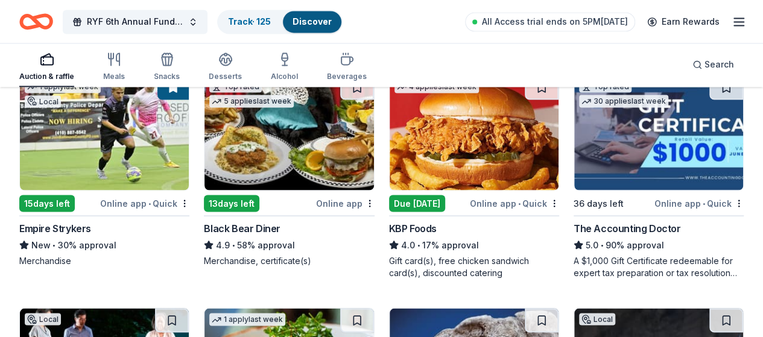
scroll to position [1085, 0]
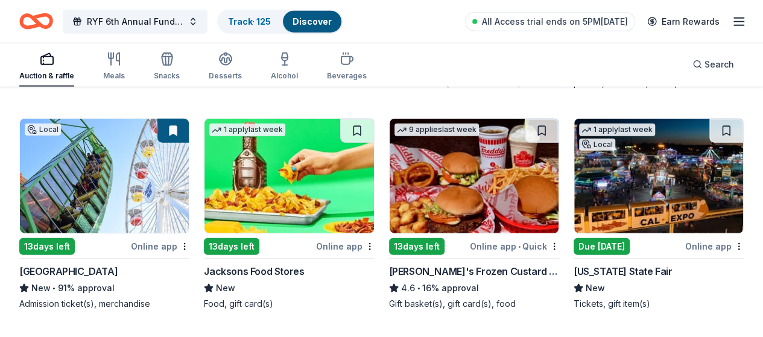
scroll to position [1507, 0]
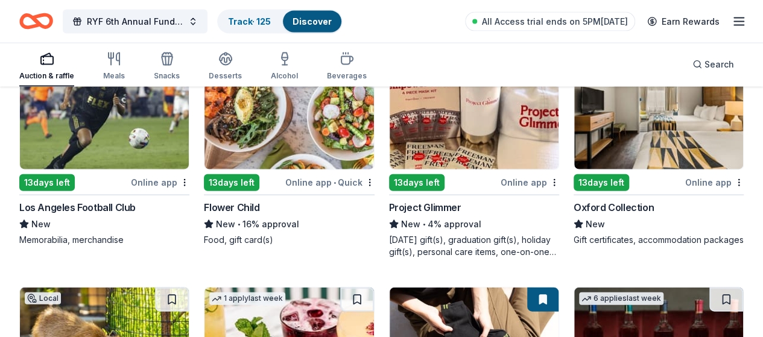
scroll to position [3629, 0]
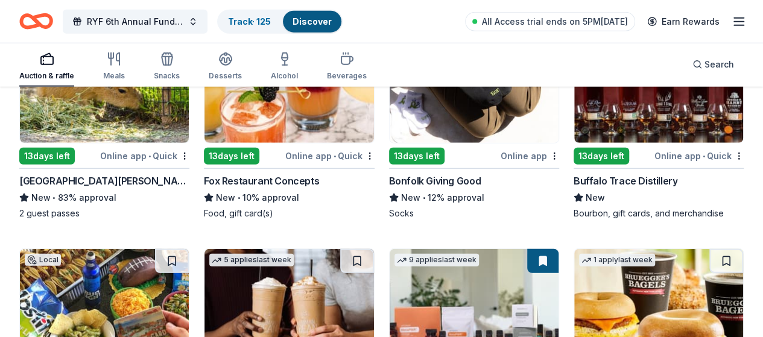
scroll to position [3871, 0]
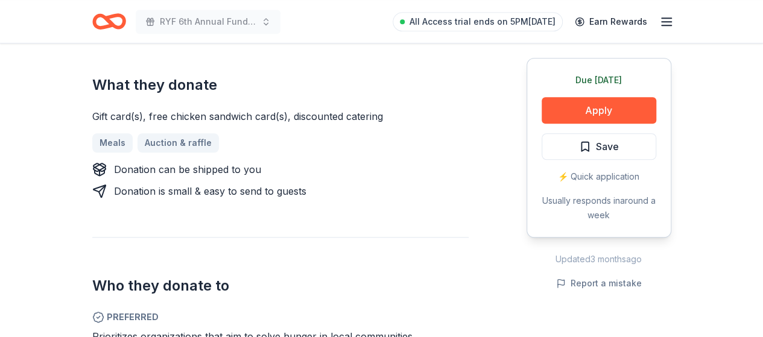
scroll to position [603, 0]
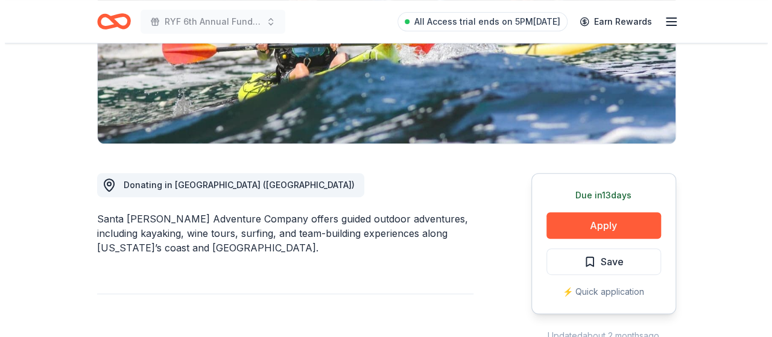
scroll to position [241, 0]
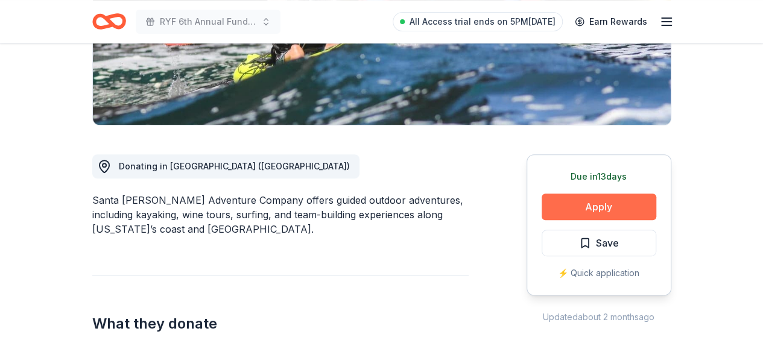
click at [616, 206] on button "Apply" at bounding box center [598, 207] width 115 height 27
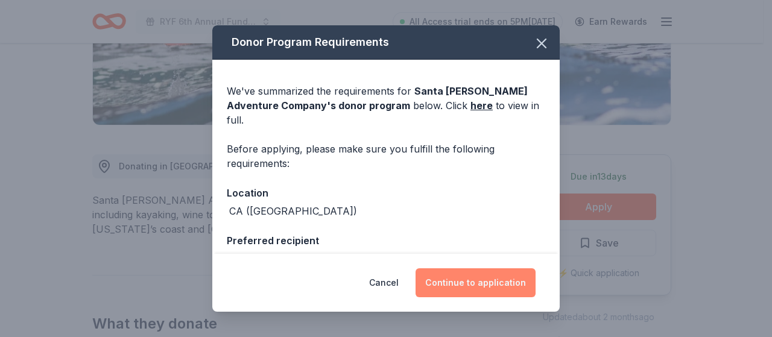
click at [473, 277] on button "Continue to application" at bounding box center [475, 282] width 120 height 29
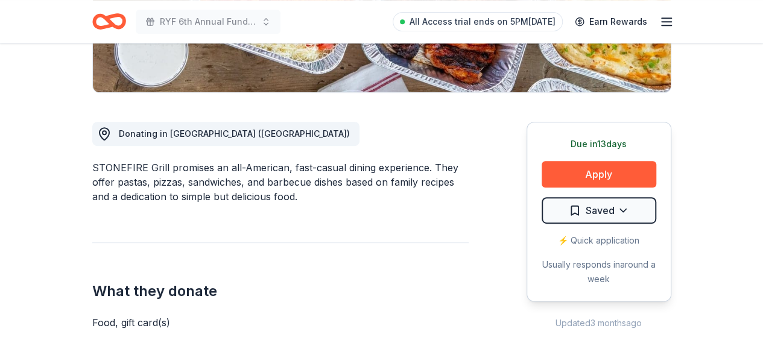
scroll to position [301, 0]
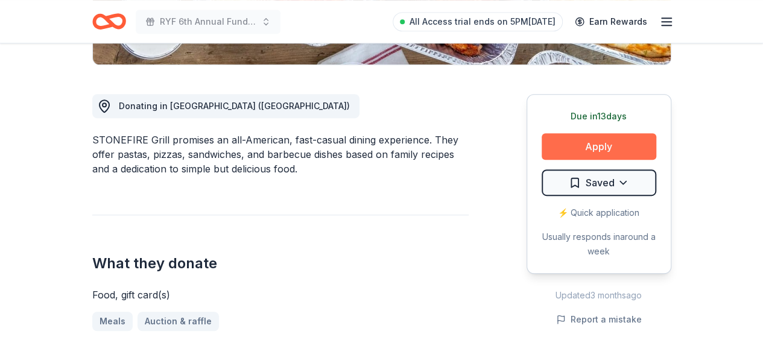
click at [636, 140] on button "Apply" at bounding box center [598, 146] width 115 height 27
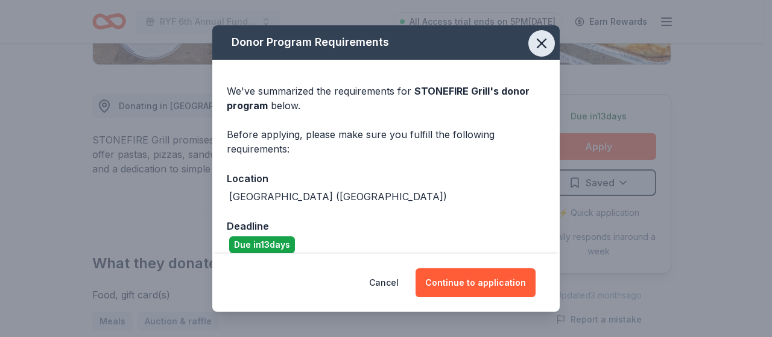
click at [533, 48] on icon "button" at bounding box center [541, 43] width 17 height 17
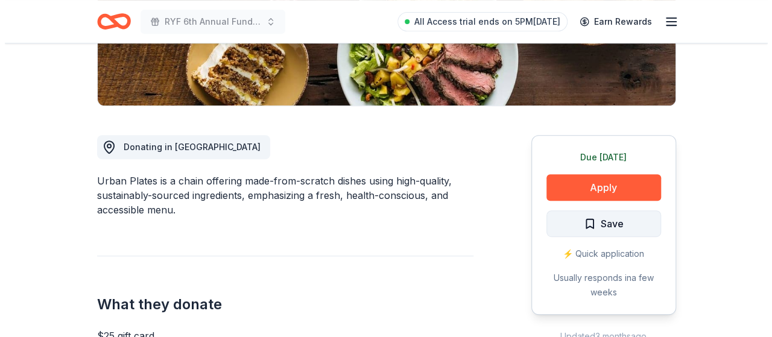
scroll to position [301, 0]
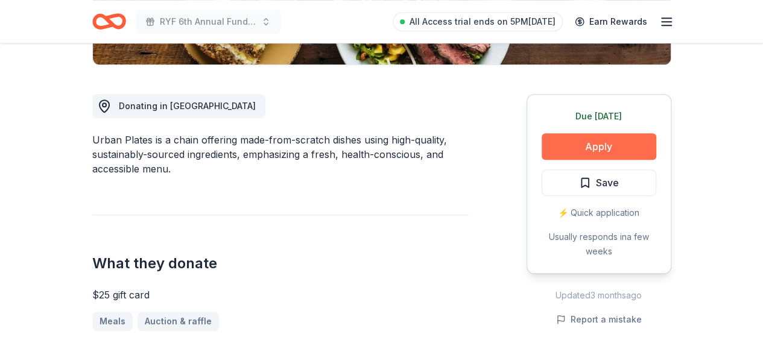
click at [604, 143] on button "Apply" at bounding box center [598, 146] width 115 height 27
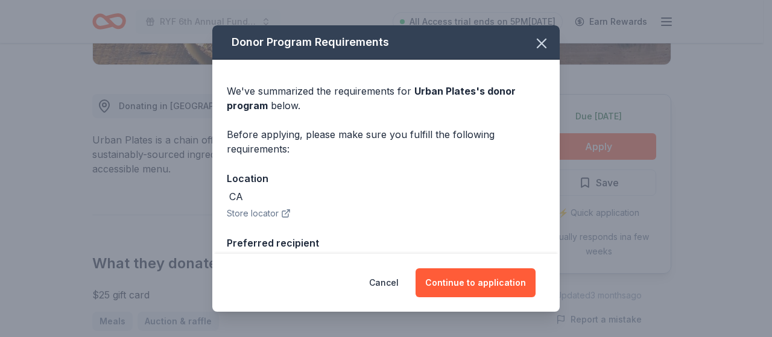
click at [469, 267] on div "Cancel Continue to application" at bounding box center [385, 283] width 347 height 58
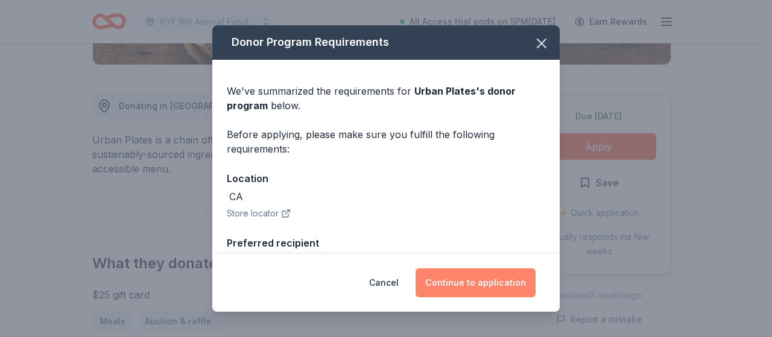
click at [480, 278] on button "Continue to application" at bounding box center [475, 282] width 120 height 29
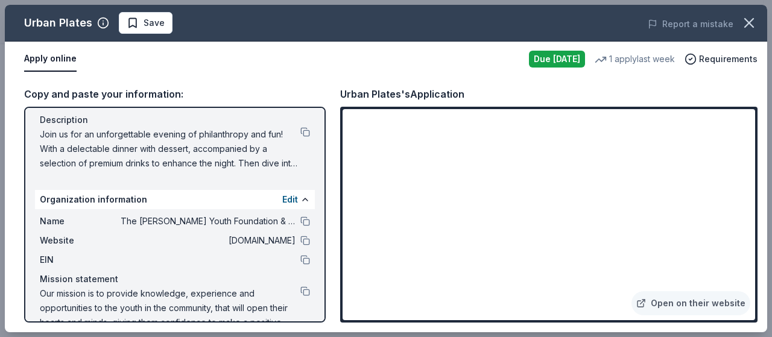
scroll to position [144, 0]
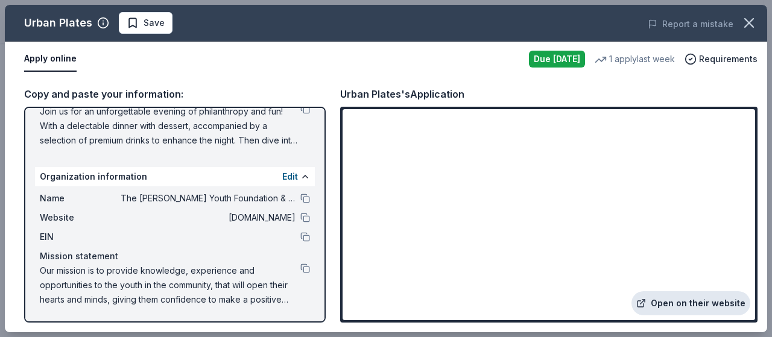
click at [704, 299] on link "Open on their website" at bounding box center [690, 303] width 119 height 24
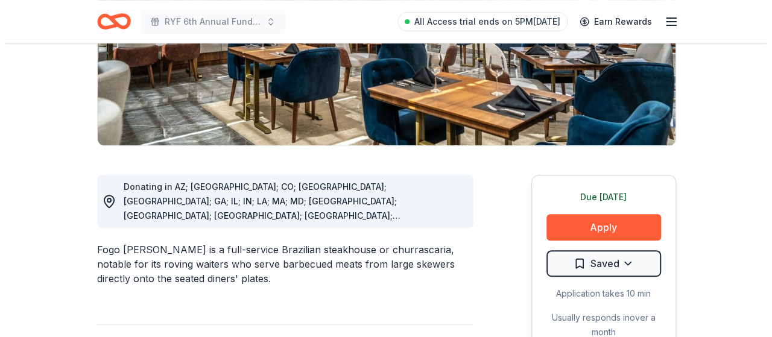
scroll to position [362, 0]
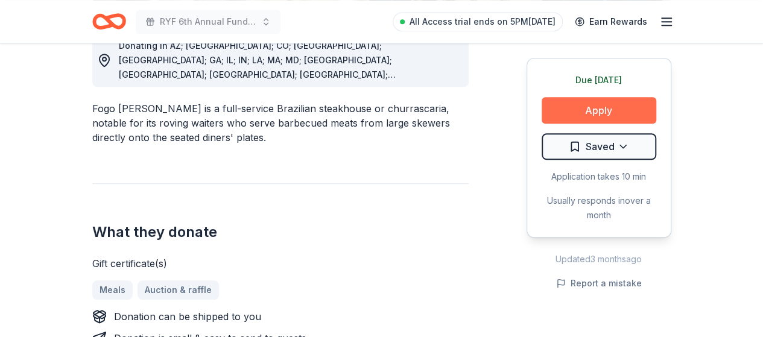
click at [605, 111] on button "Apply" at bounding box center [598, 110] width 115 height 27
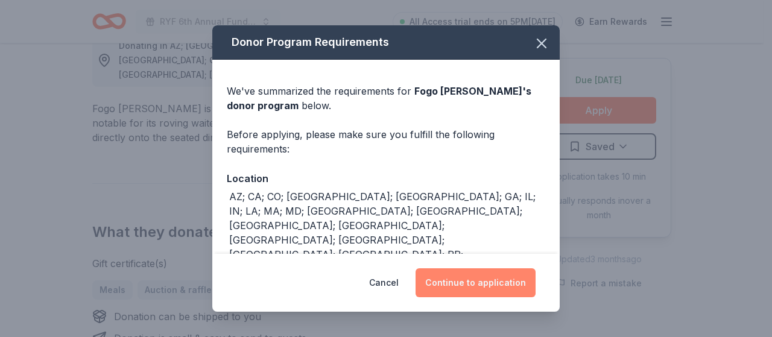
click at [492, 276] on button "Continue to application" at bounding box center [475, 282] width 120 height 29
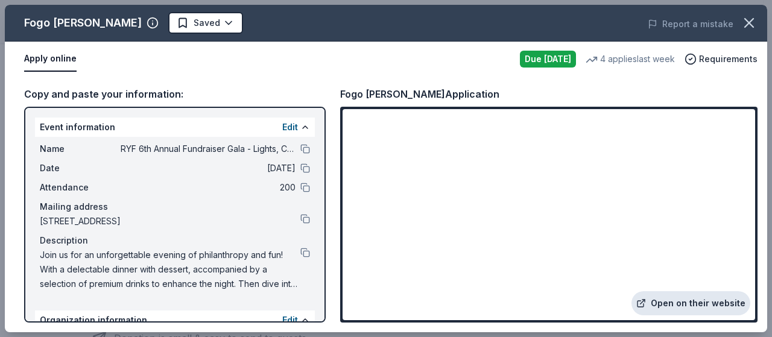
click at [706, 306] on link "Open on their website" at bounding box center [690, 303] width 119 height 24
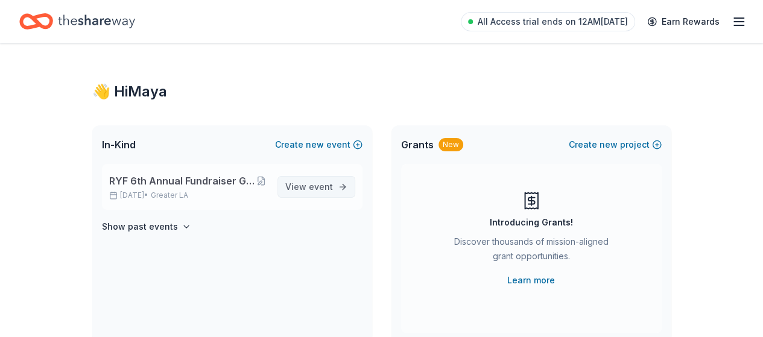
click at [307, 178] on link "View event" at bounding box center [316, 187] width 78 height 22
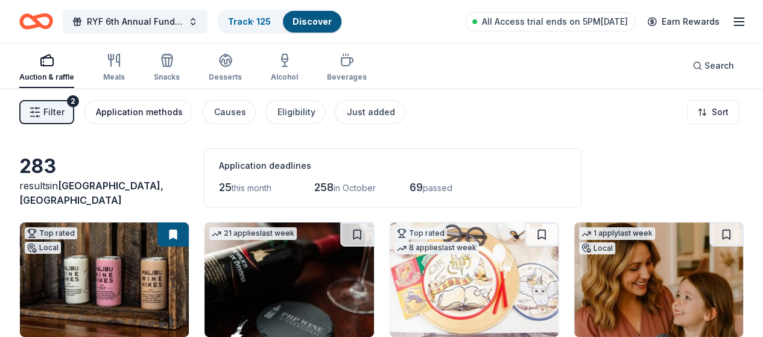
click at [152, 116] on div "Application methods" at bounding box center [139, 112] width 87 height 14
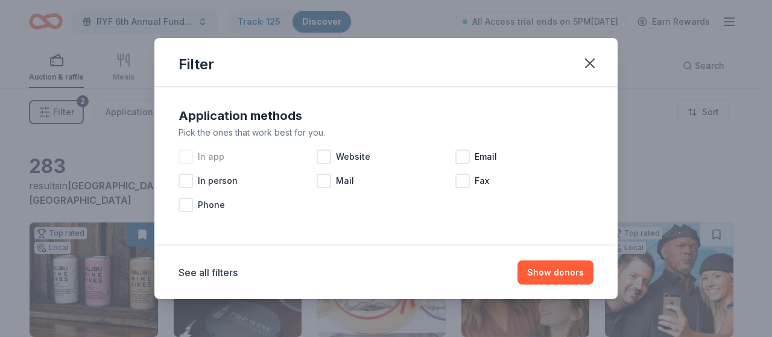
click at [217, 154] on span "In app" at bounding box center [211, 157] width 27 height 14
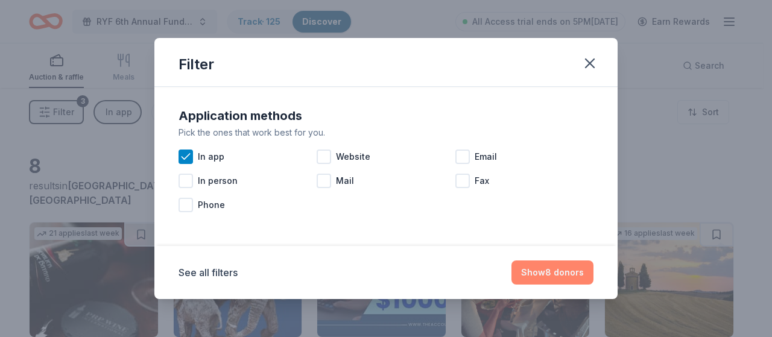
click at [556, 270] on button "Show 8 donors" at bounding box center [552, 272] width 82 height 24
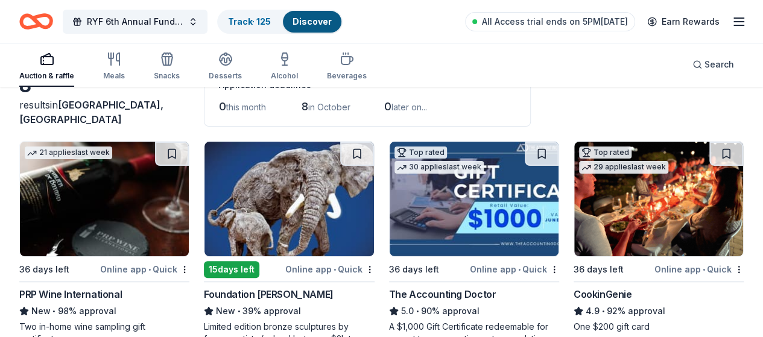
scroll to position [121, 0]
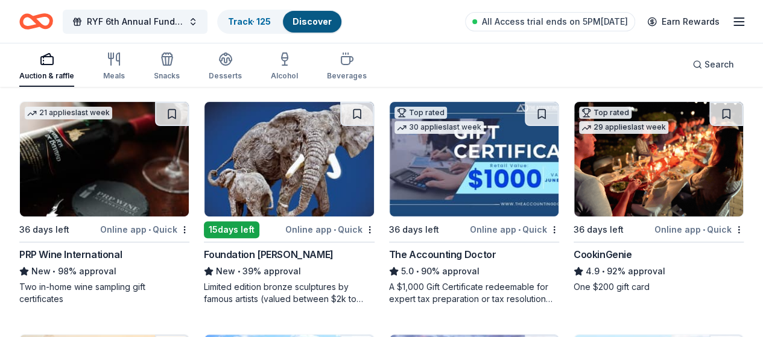
click at [262, 183] on img at bounding box center [288, 159] width 169 height 115
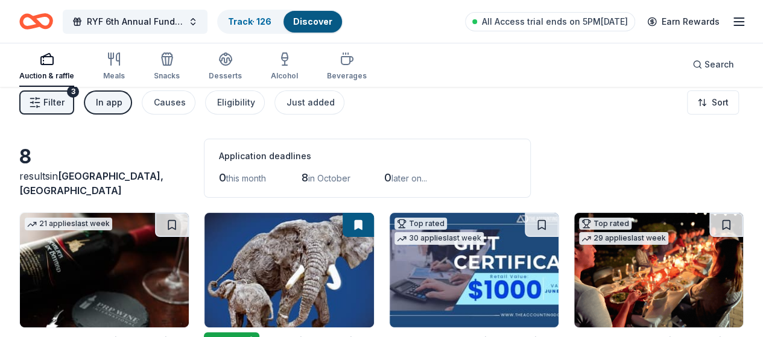
scroll to position [0, 0]
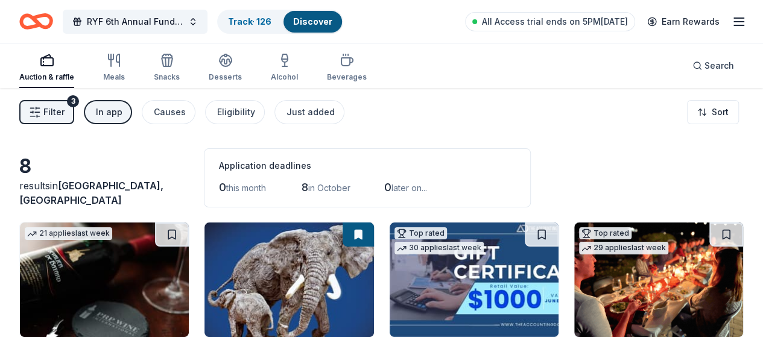
click at [119, 116] on div "In app" at bounding box center [109, 112] width 27 height 14
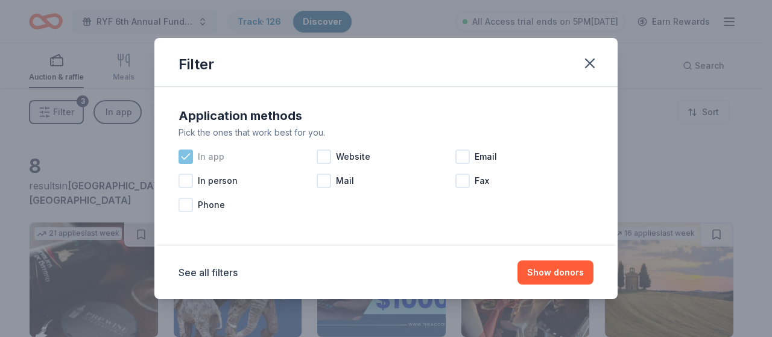
click at [190, 155] on icon at bounding box center [186, 157] width 12 height 12
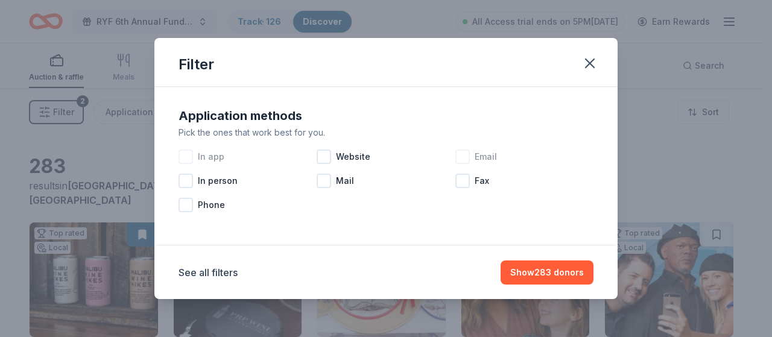
click at [468, 153] on div at bounding box center [462, 157] width 14 height 14
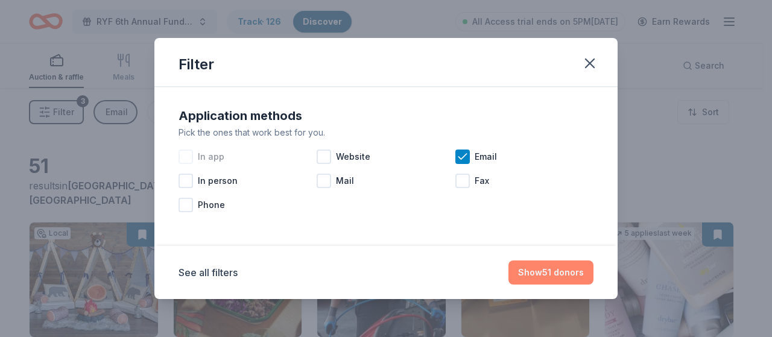
click at [546, 270] on button "Show 51 donors" at bounding box center [550, 272] width 85 height 24
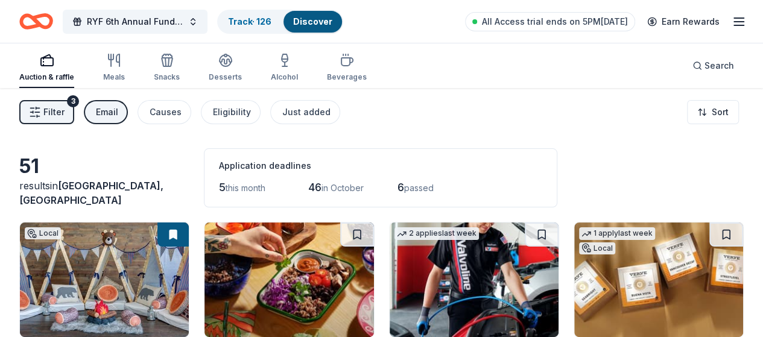
scroll to position [121, 0]
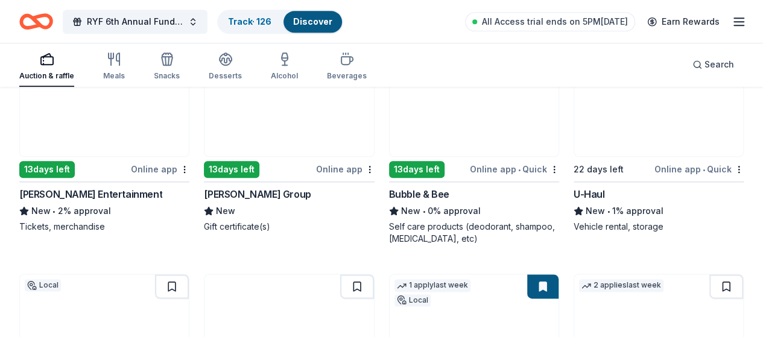
scroll to position [603, 0]
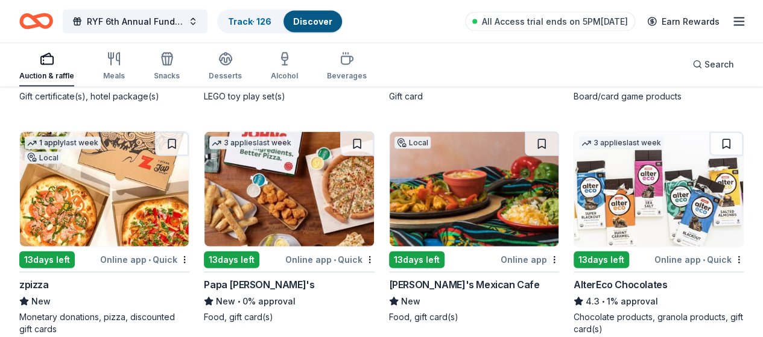
scroll to position [1323, 0]
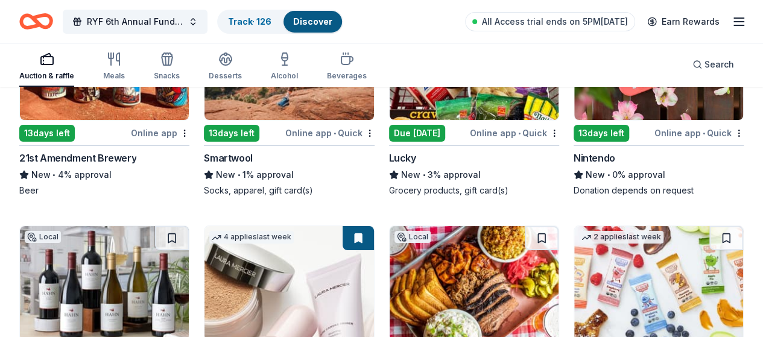
scroll to position [2229, 0]
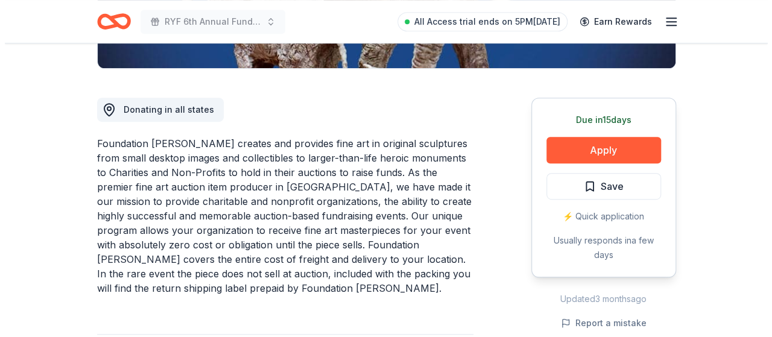
scroll to position [301, 0]
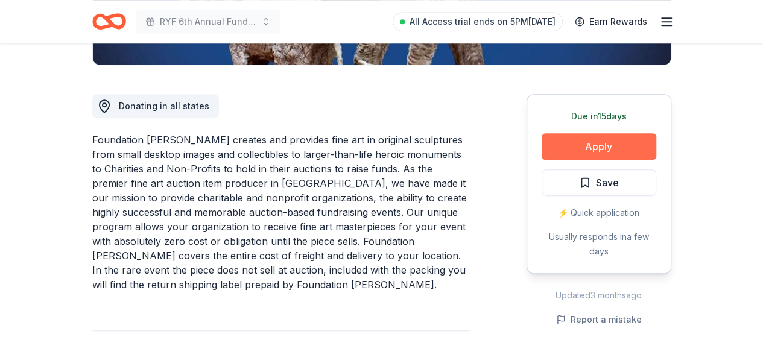
click at [598, 142] on button "Apply" at bounding box center [598, 146] width 115 height 27
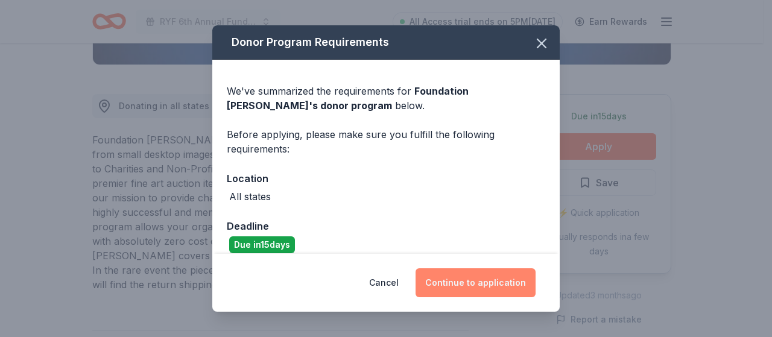
click at [470, 275] on button "Continue to application" at bounding box center [475, 282] width 120 height 29
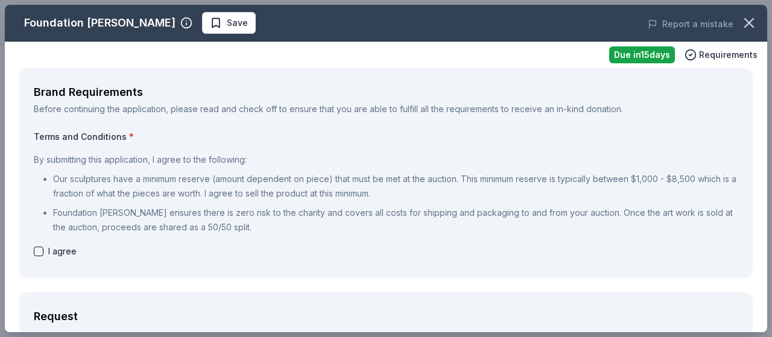
click at [39, 251] on button "button" at bounding box center [39, 252] width 10 height 10
checkbox input "true"
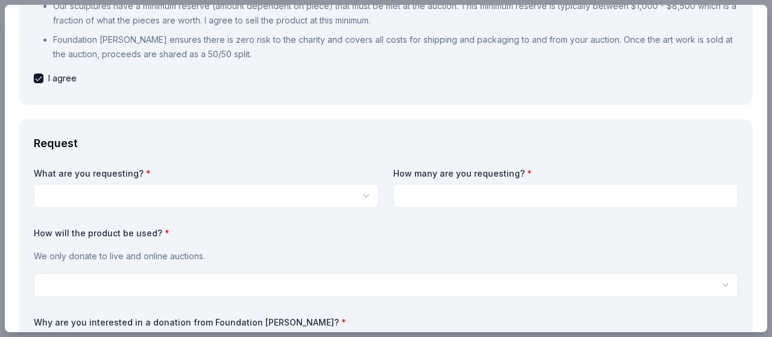
scroll to position [241, 0]
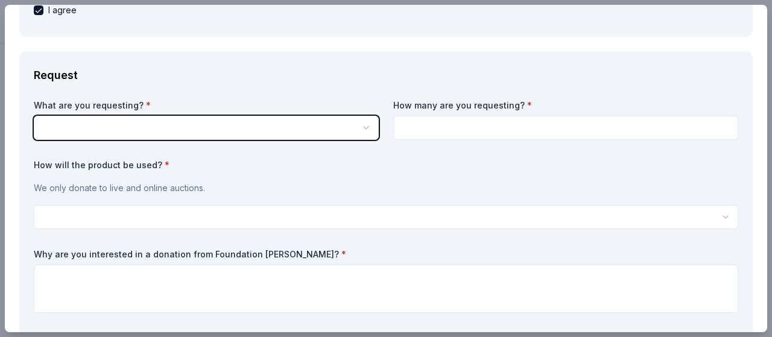
scroll to position [0, 0]
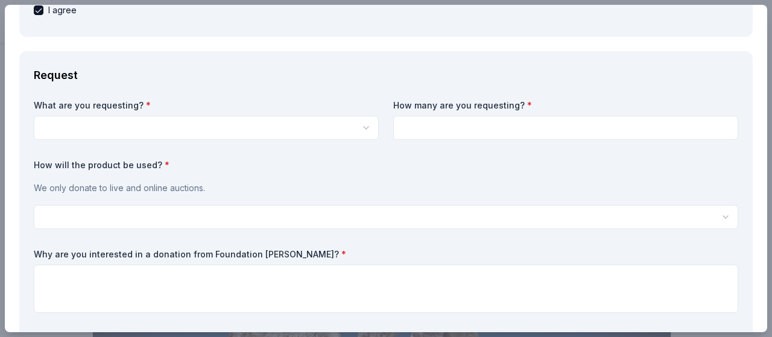
click at [361, 124] on html "RYF 6th Annual Fundraiser Gala - Lights, Camera, Auction! Save Apply Due [DATE]…" at bounding box center [386, 168] width 772 height 337
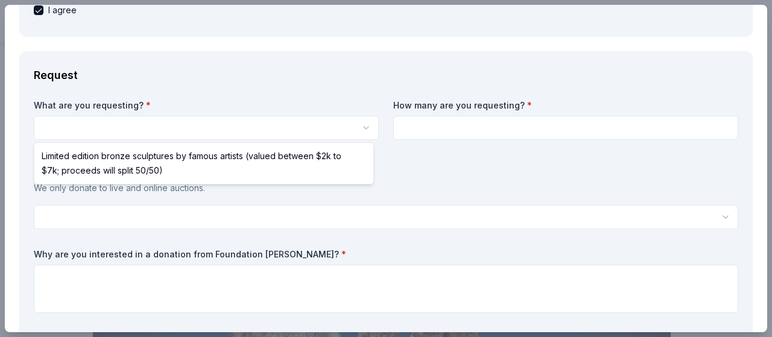
select select "Limited edition bronze sculptures by famous artists (valued between $2k to $7k;…"
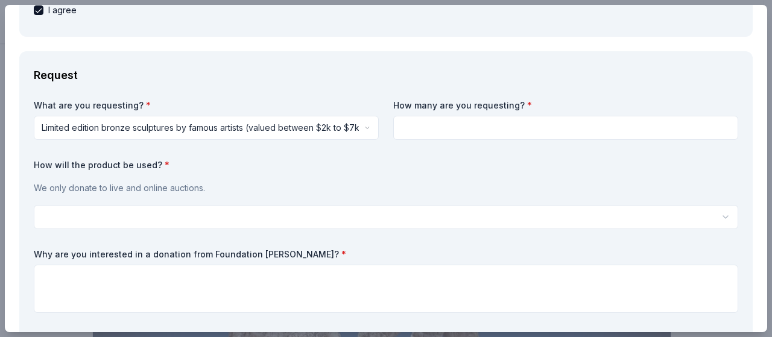
click at [466, 130] on input at bounding box center [565, 128] width 345 height 24
type input "1"
click at [235, 212] on html "RYF 6th Annual Fundraiser Gala - Lights, Camera, Auction! Save Apply Due [DATE]…" at bounding box center [386, 168] width 772 height 337
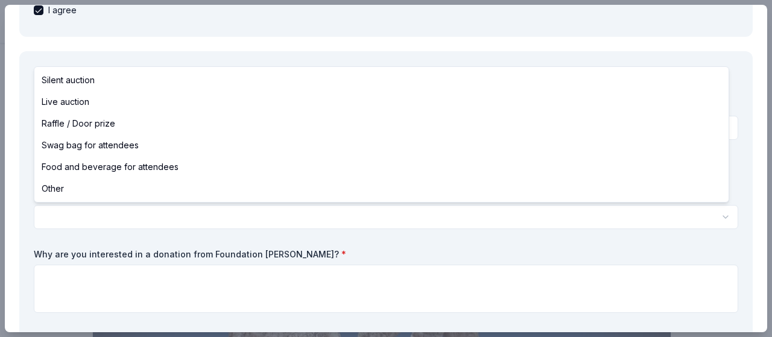
select select "silentAuction"
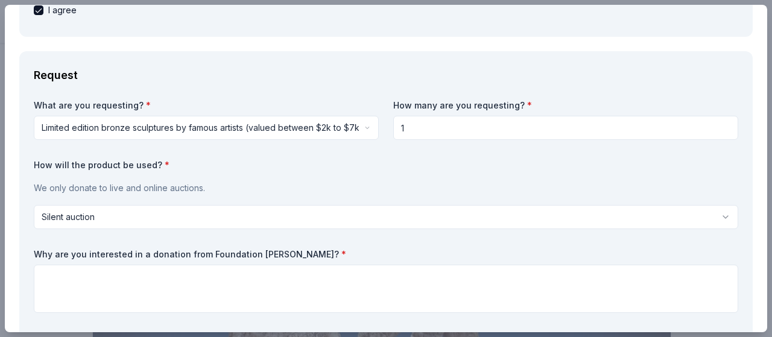
click at [66, 226] on html "RYF 6th Annual Fundraiser Gala - Lights, Camera, Auction! Save Apply Due [DATE]…" at bounding box center [386, 168] width 772 height 337
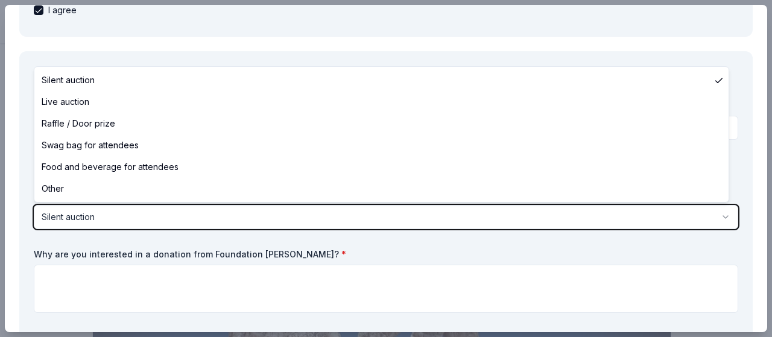
click at [65, 294] on html "RYF 6th Annual Fundraiser Gala - Lights, Camera, Auction! Save Apply Due [DATE]…" at bounding box center [386, 168] width 772 height 337
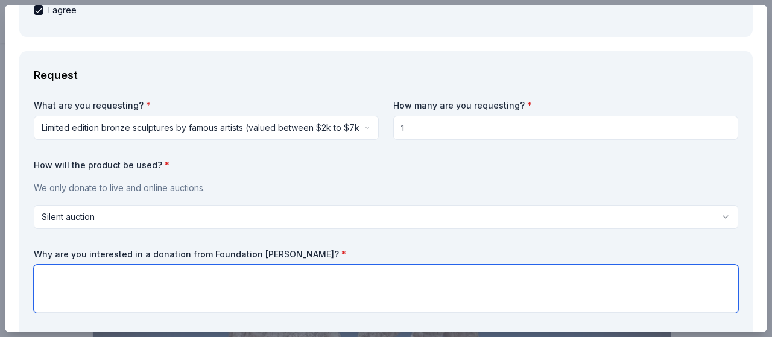
click at [93, 292] on textarea at bounding box center [386, 289] width 704 height 48
paste textarea "Lo ipsumd si Ame Conse Adipi Elitseddoe, t inc-utlabo etdoloremagn aliquaeni ad…"
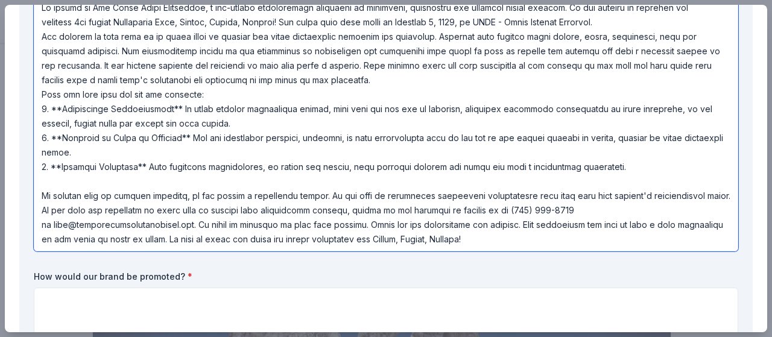
scroll to position [603, 0]
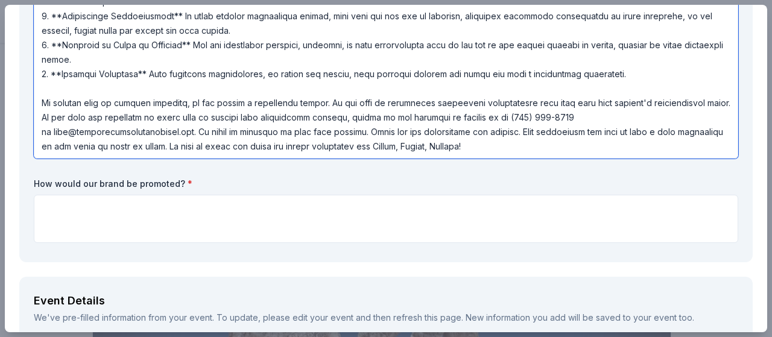
type textarea "On behalf of The Riley Youth Foundation, a non-profit organization committed to…"
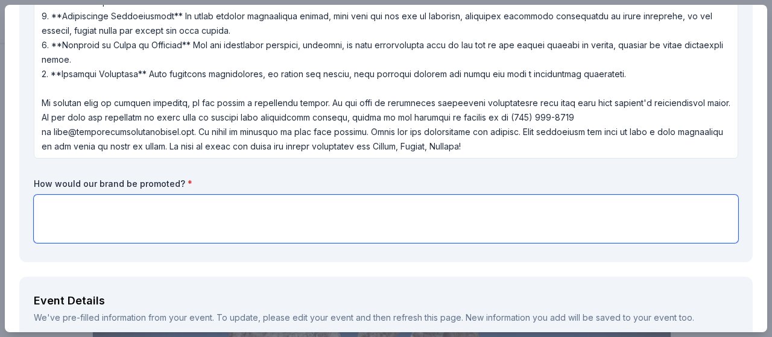
click at [147, 214] on textarea at bounding box center [386, 219] width 704 height 48
type textarea "W"
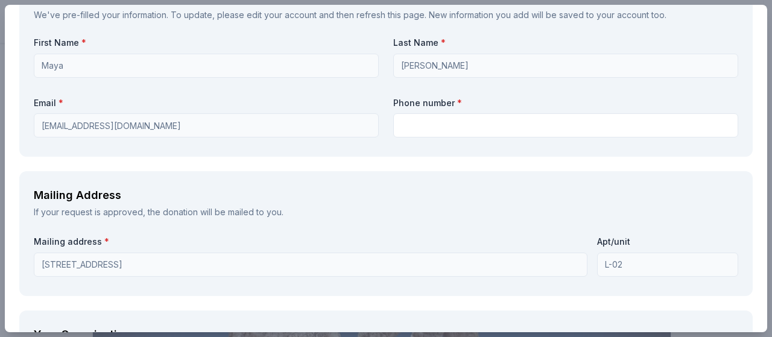
scroll to position [1387, 0]
type textarea "Programs, Website, Event Marketing, Day of Promotion"
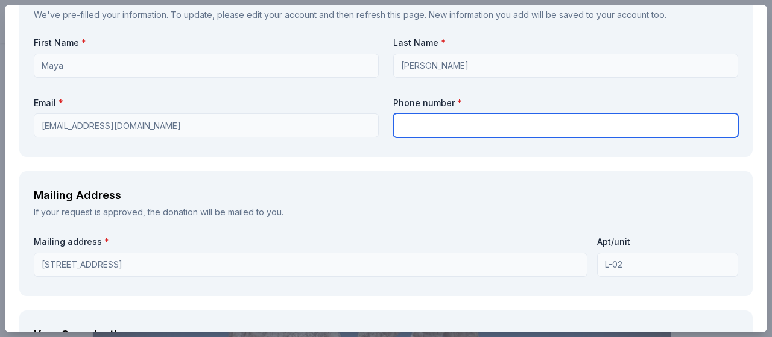
click at [425, 131] on input "text" at bounding box center [565, 125] width 345 height 24
type input "8182617242"
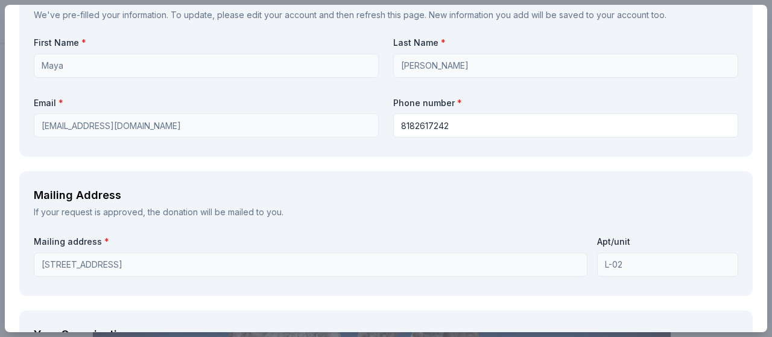
click at [306, 180] on div "Mailing Address If your request is approved, the donation will be mailed to you…" at bounding box center [385, 233] width 733 height 125
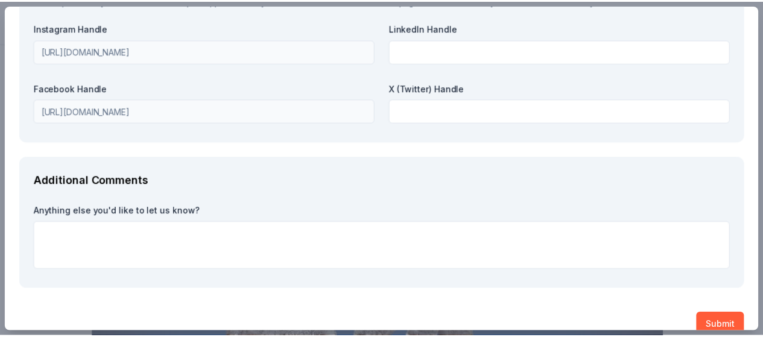
scroll to position [2128, 0]
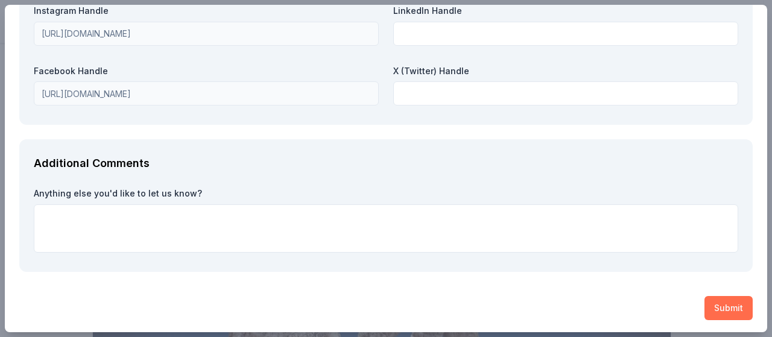
click at [714, 304] on button "Submit" at bounding box center [728, 308] width 48 height 24
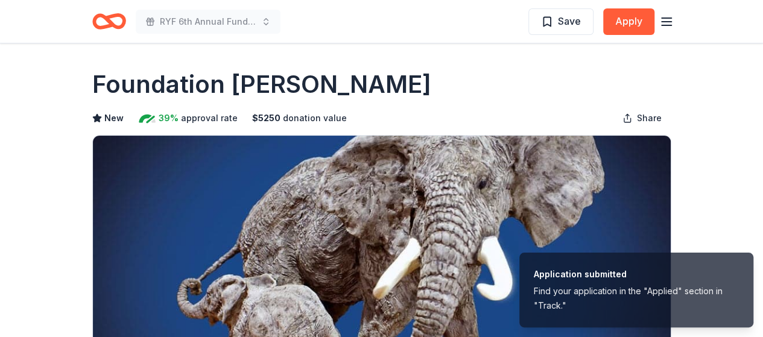
scroll to position [0, 0]
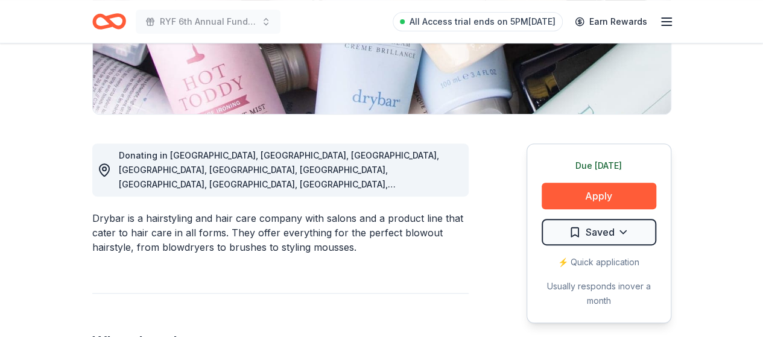
scroll to position [301, 0]
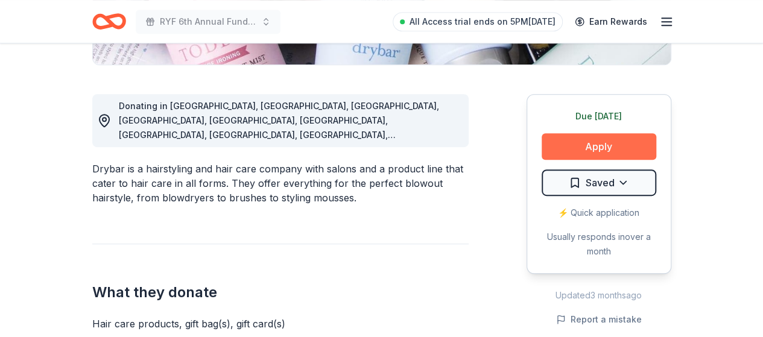
click at [605, 145] on button "Apply" at bounding box center [598, 146] width 115 height 27
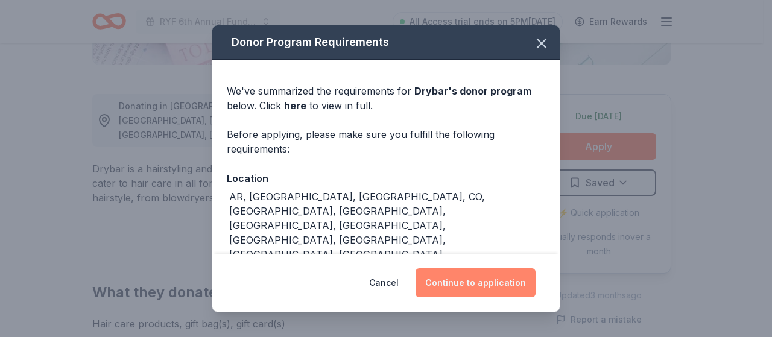
click at [461, 278] on button "Continue to application" at bounding box center [475, 282] width 120 height 29
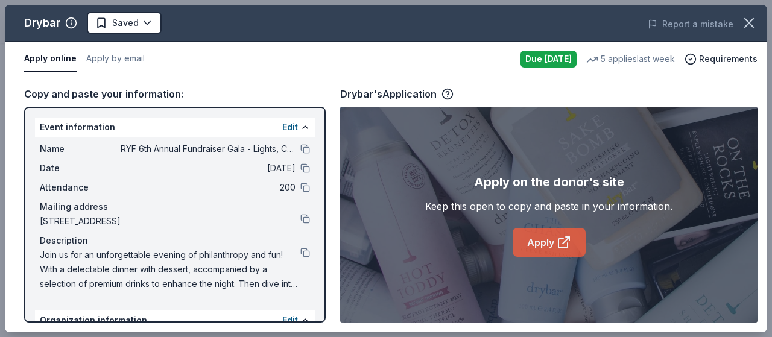
click at [531, 233] on link "Apply" at bounding box center [549, 242] width 73 height 29
click at [748, 21] on icon "button" at bounding box center [748, 22] width 17 height 17
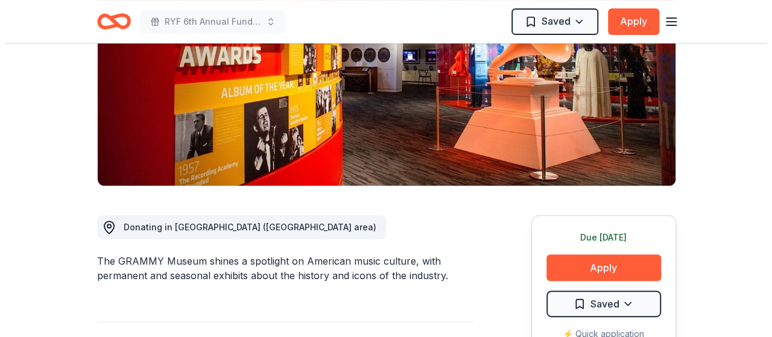
scroll to position [181, 0]
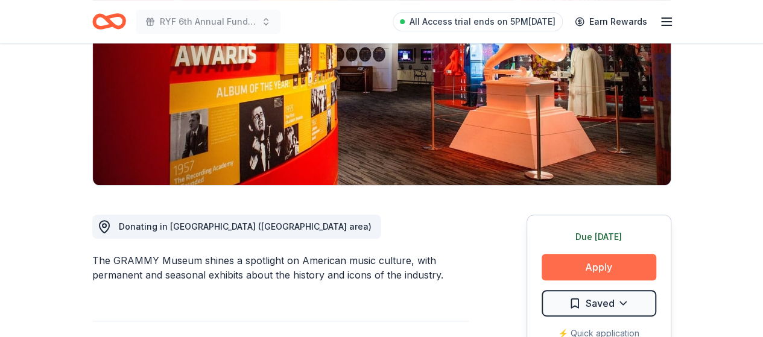
click at [603, 264] on button "Apply" at bounding box center [598, 267] width 115 height 27
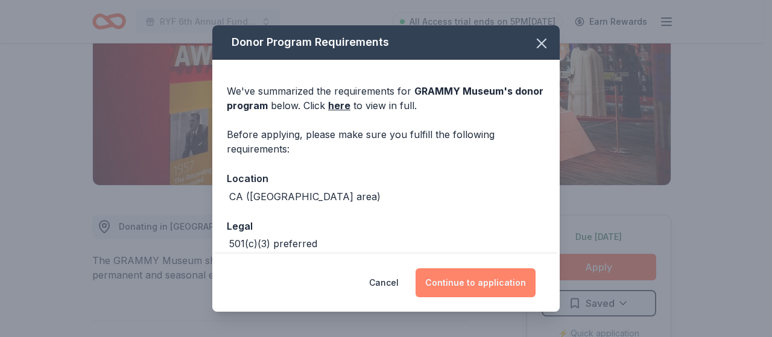
click at [467, 278] on button "Continue to application" at bounding box center [475, 282] width 120 height 29
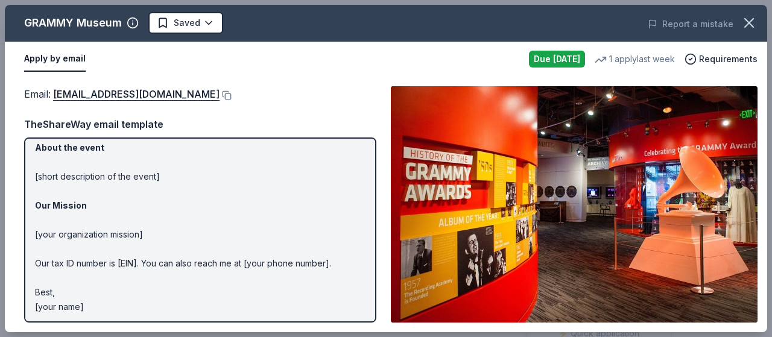
scroll to position [154, 0]
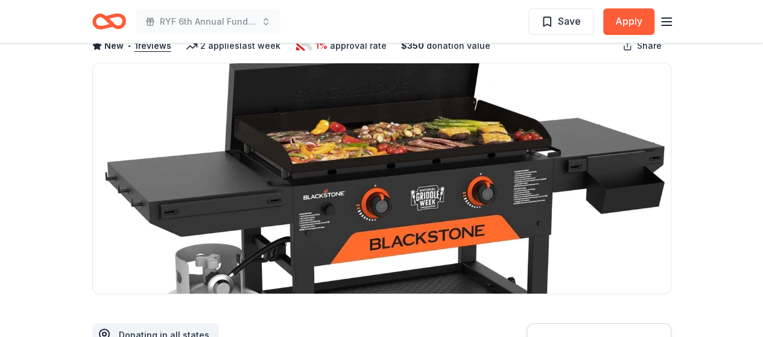
scroll to position [181, 0]
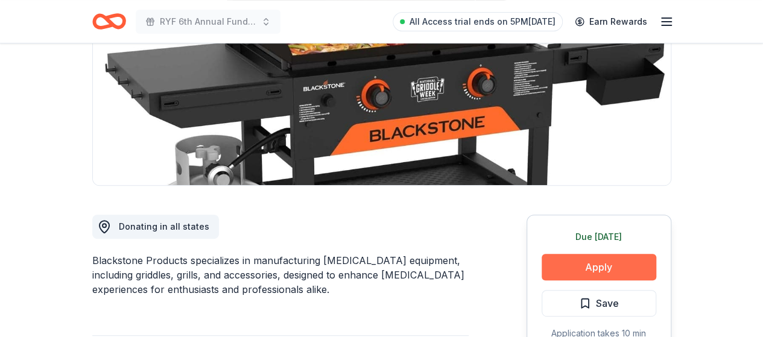
click at [567, 264] on button "Apply" at bounding box center [598, 267] width 115 height 27
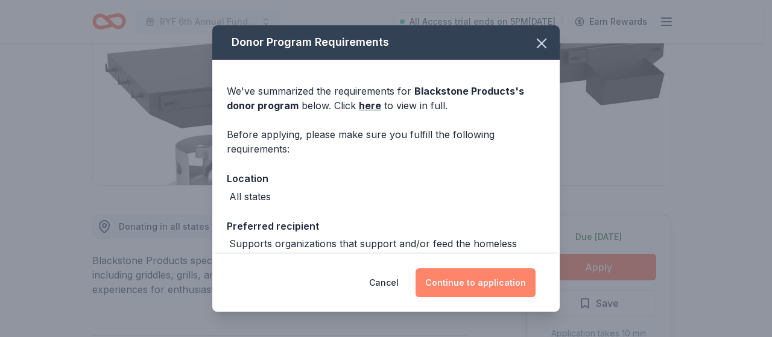
click at [481, 282] on button "Continue to application" at bounding box center [475, 282] width 120 height 29
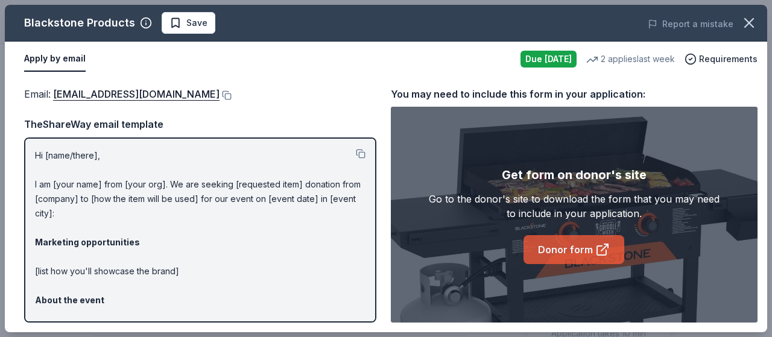
click at [570, 252] on link "Donor form" at bounding box center [573, 249] width 101 height 29
click at [756, 24] on icon "button" at bounding box center [748, 22] width 17 height 17
